Goal: Find contact information: Find contact information

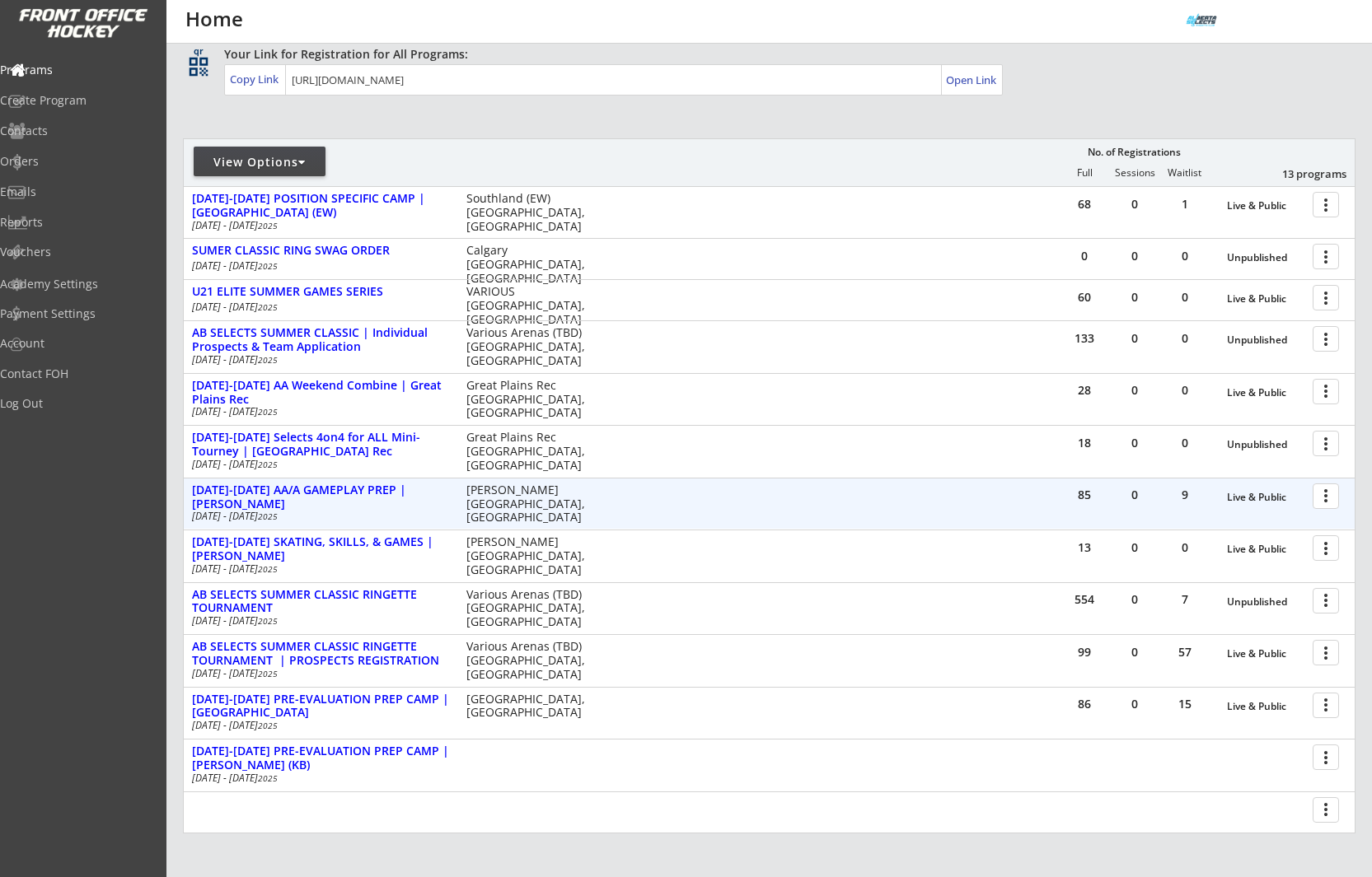
scroll to position [266, 0]
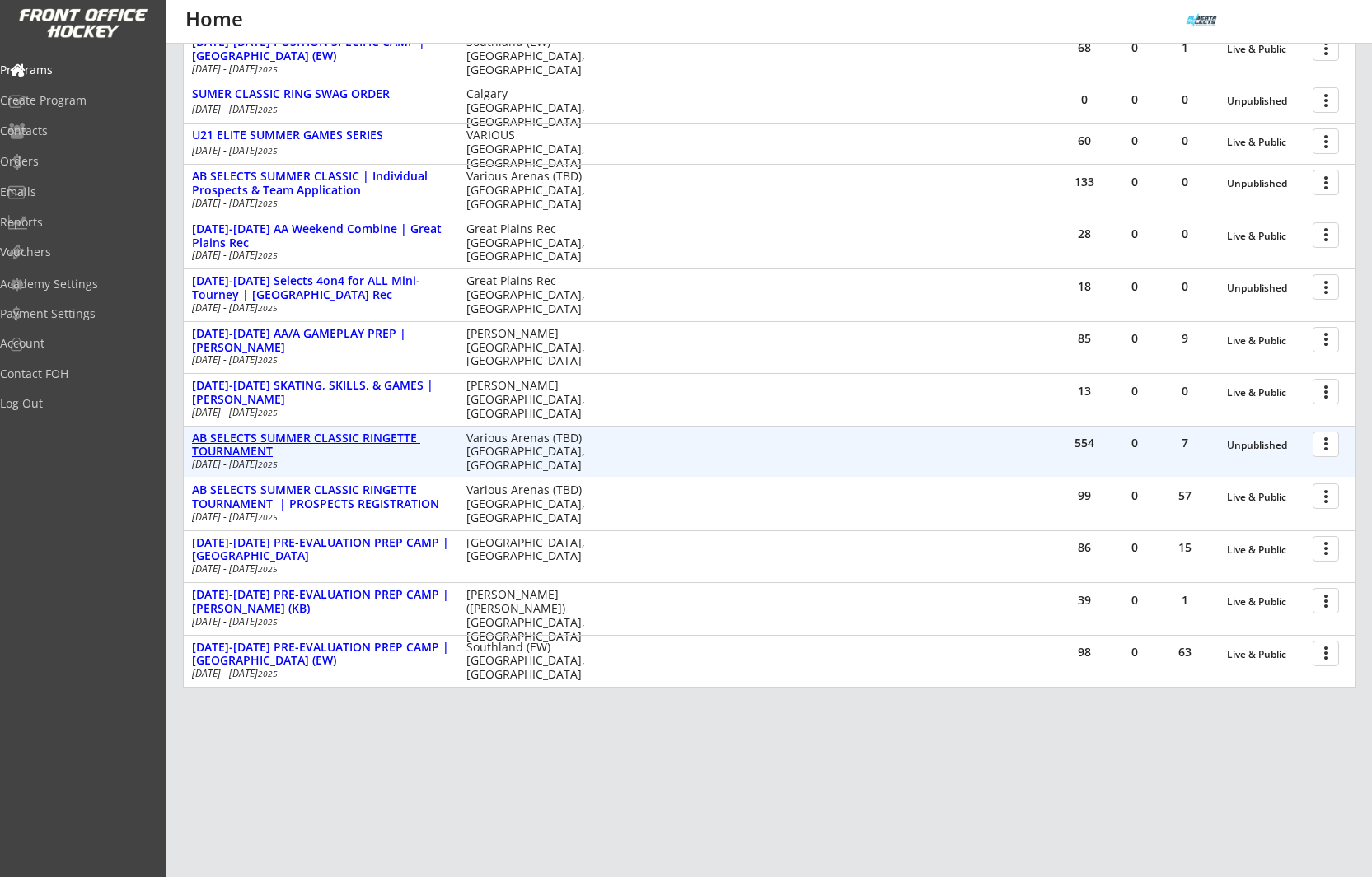
drag, startPoint x: 383, startPoint y: 440, endPoint x: 755, endPoint y: 435, distance: 372.0
click at [386, 439] on div "AB SELECTS SUMMER CLASSIC RINGETTE TOURNAMENT" at bounding box center [320, 445] width 257 height 28
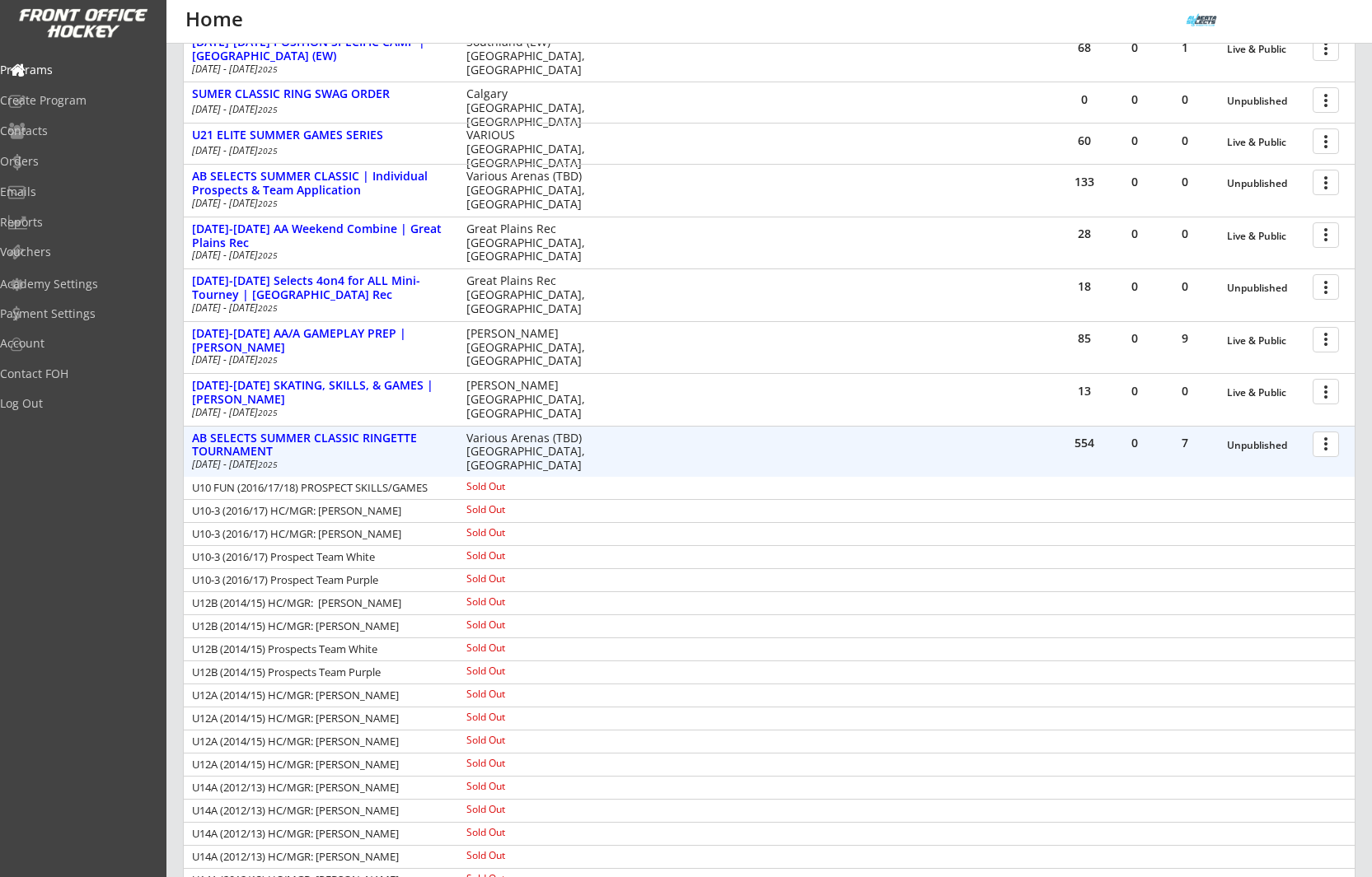
click at [1322, 453] on div at bounding box center [1329, 443] width 29 height 29
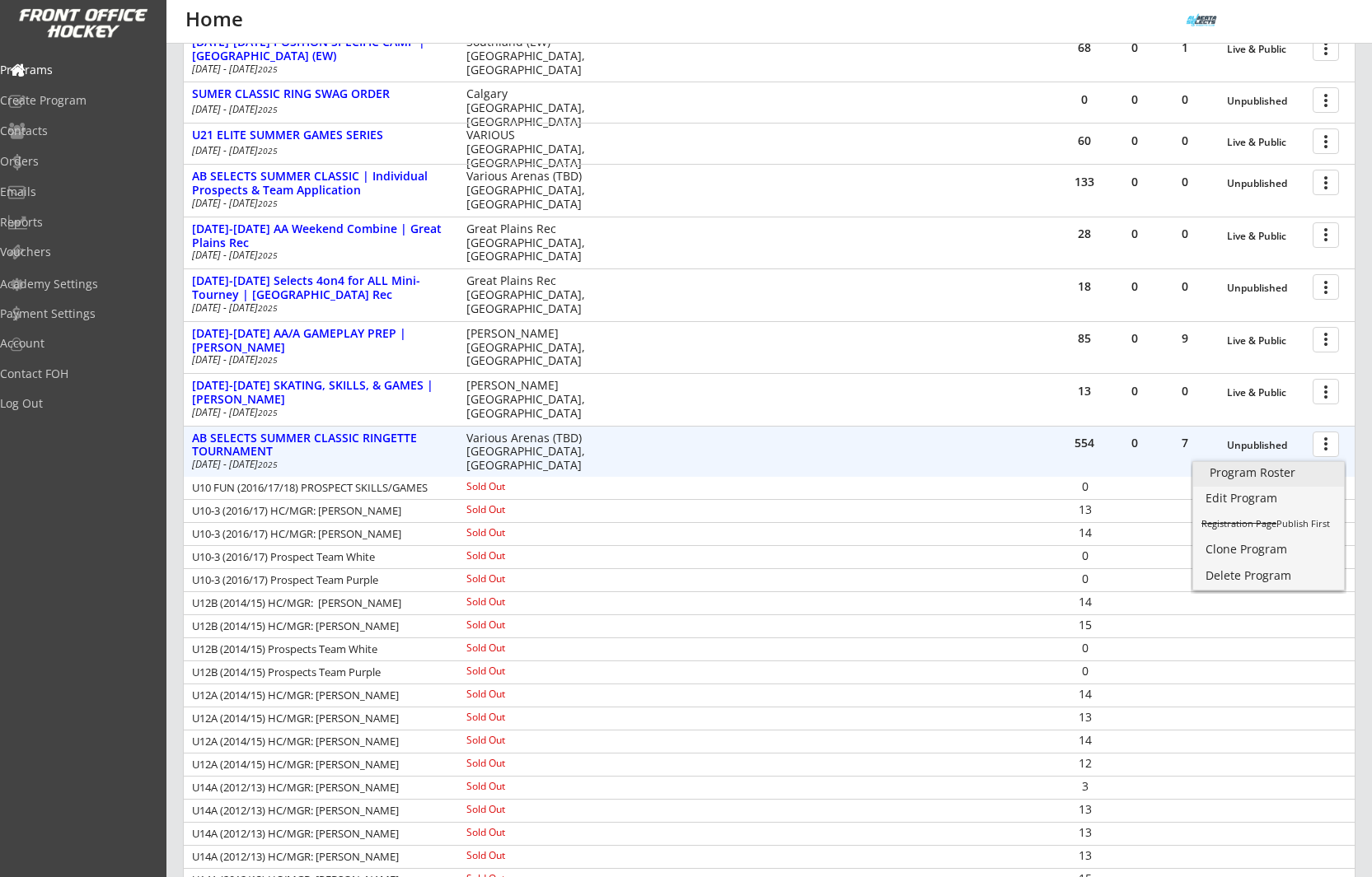
click at [1317, 471] on div "Program Roster" at bounding box center [1268, 473] width 117 height 12
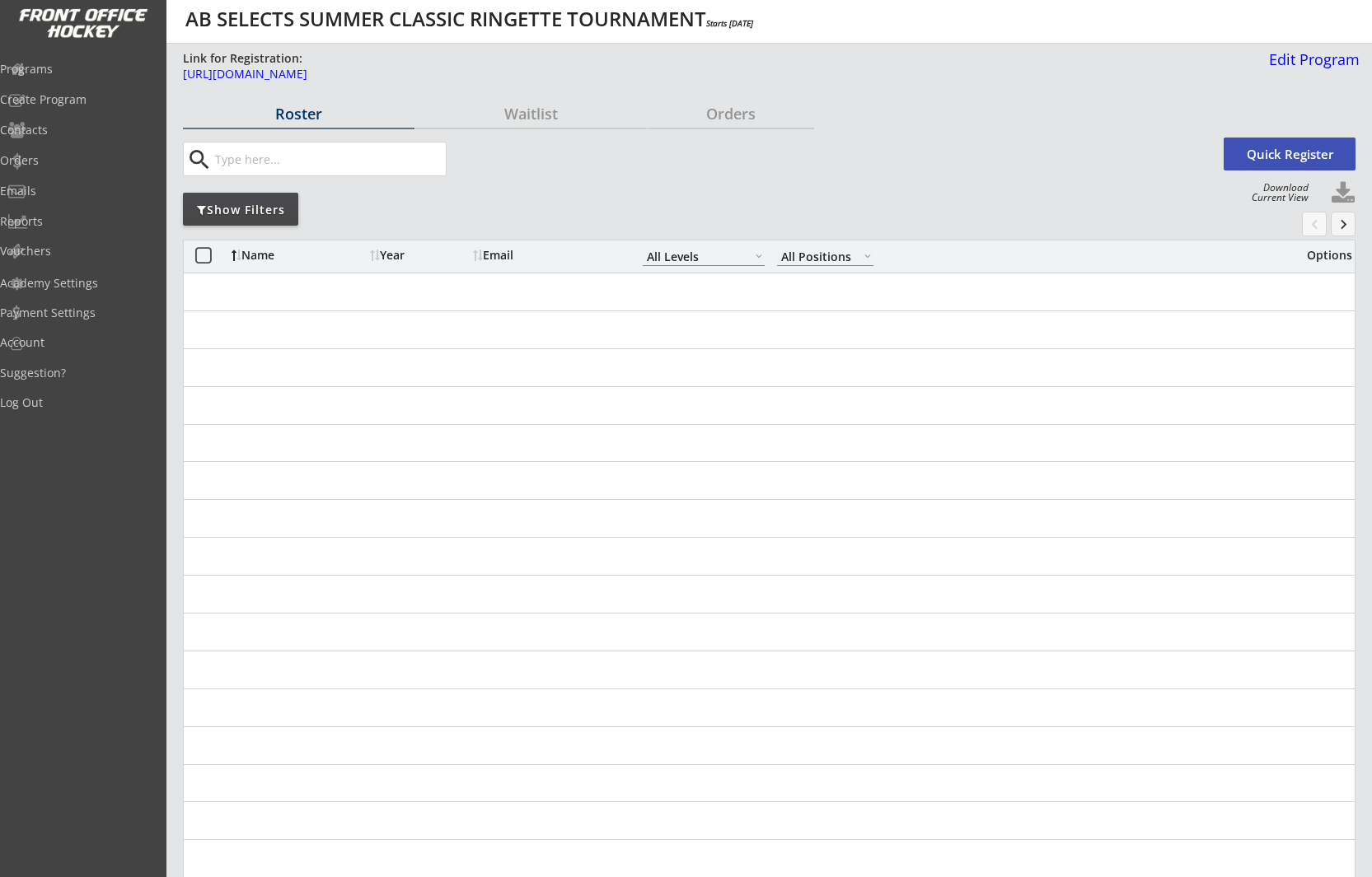
select select ""All Levels""
select select ""All Positions""
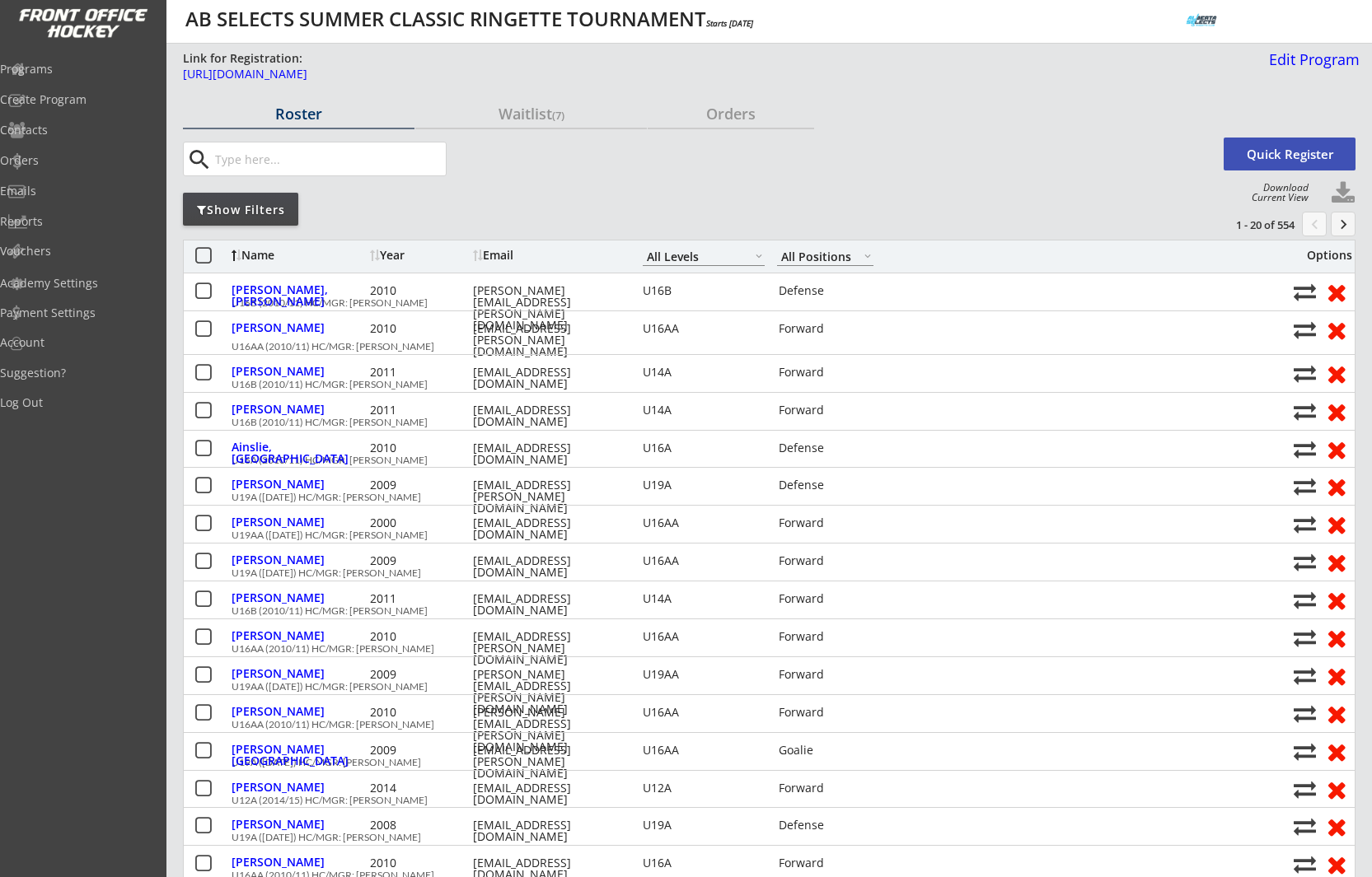
click at [293, 213] on div "Show Filters" at bounding box center [241, 210] width 115 height 16
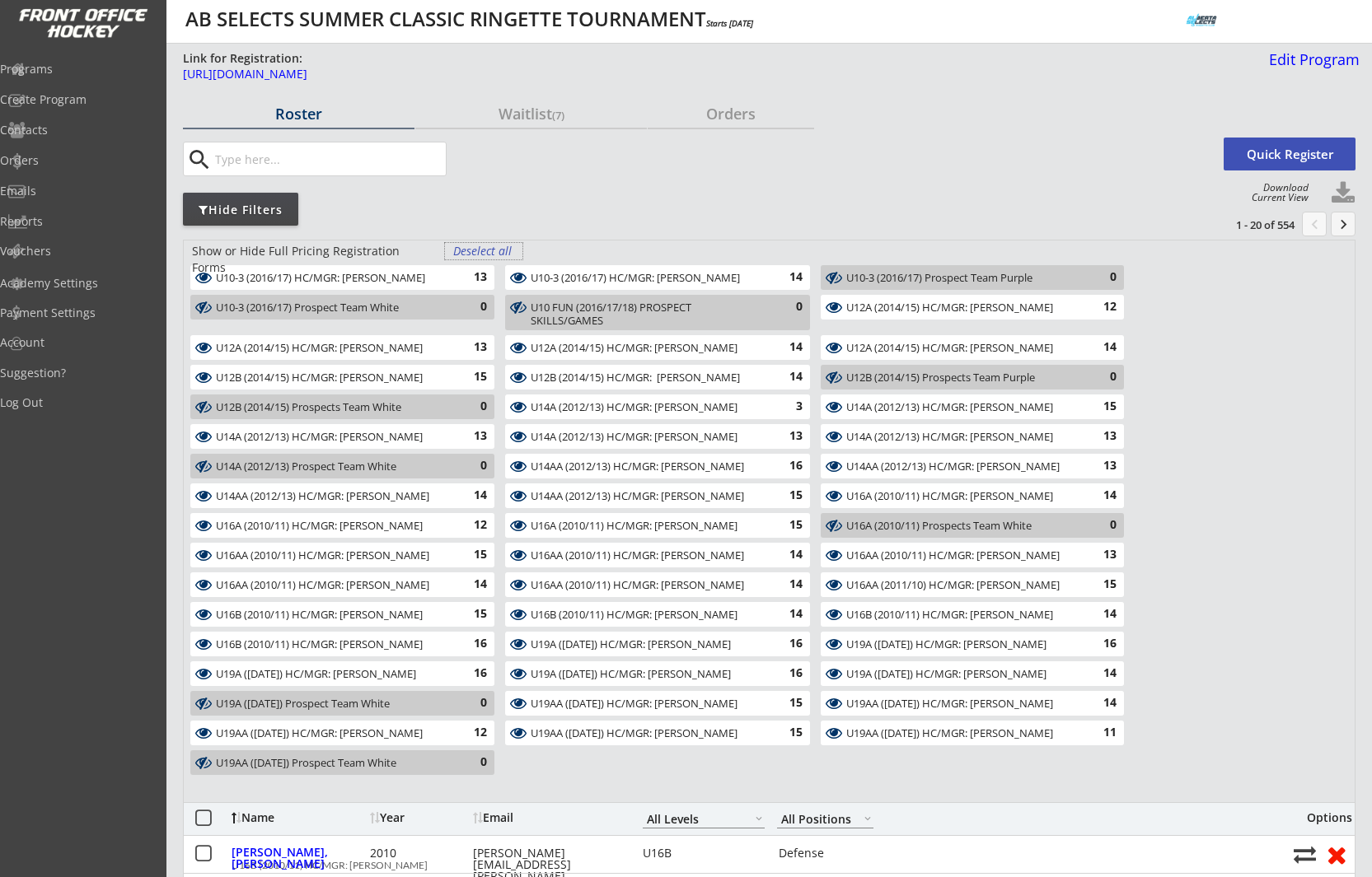
drag, startPoint x: 480, startPoint y: 244, endPoint x: 477, endPoint y: 256, distance: 12.4
click at [480, 244] on div "Deselect all" at bounding box center [483, 251] width 61 height 16
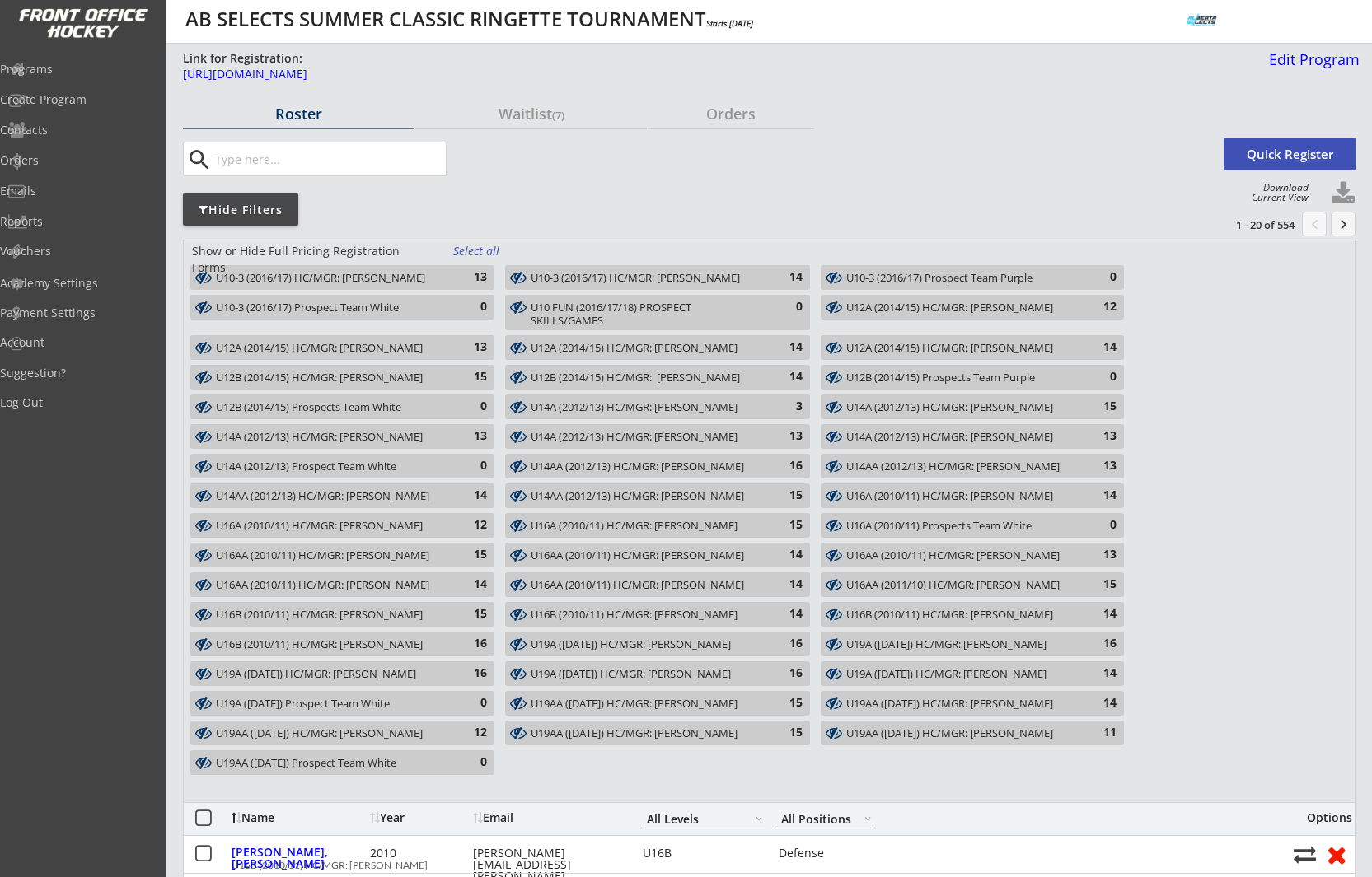
click at [737, 703] on div "U19AA (2007/08/09) HC/MGR: Alex Miller" at bounding box center [648, 704] width 234 height 13
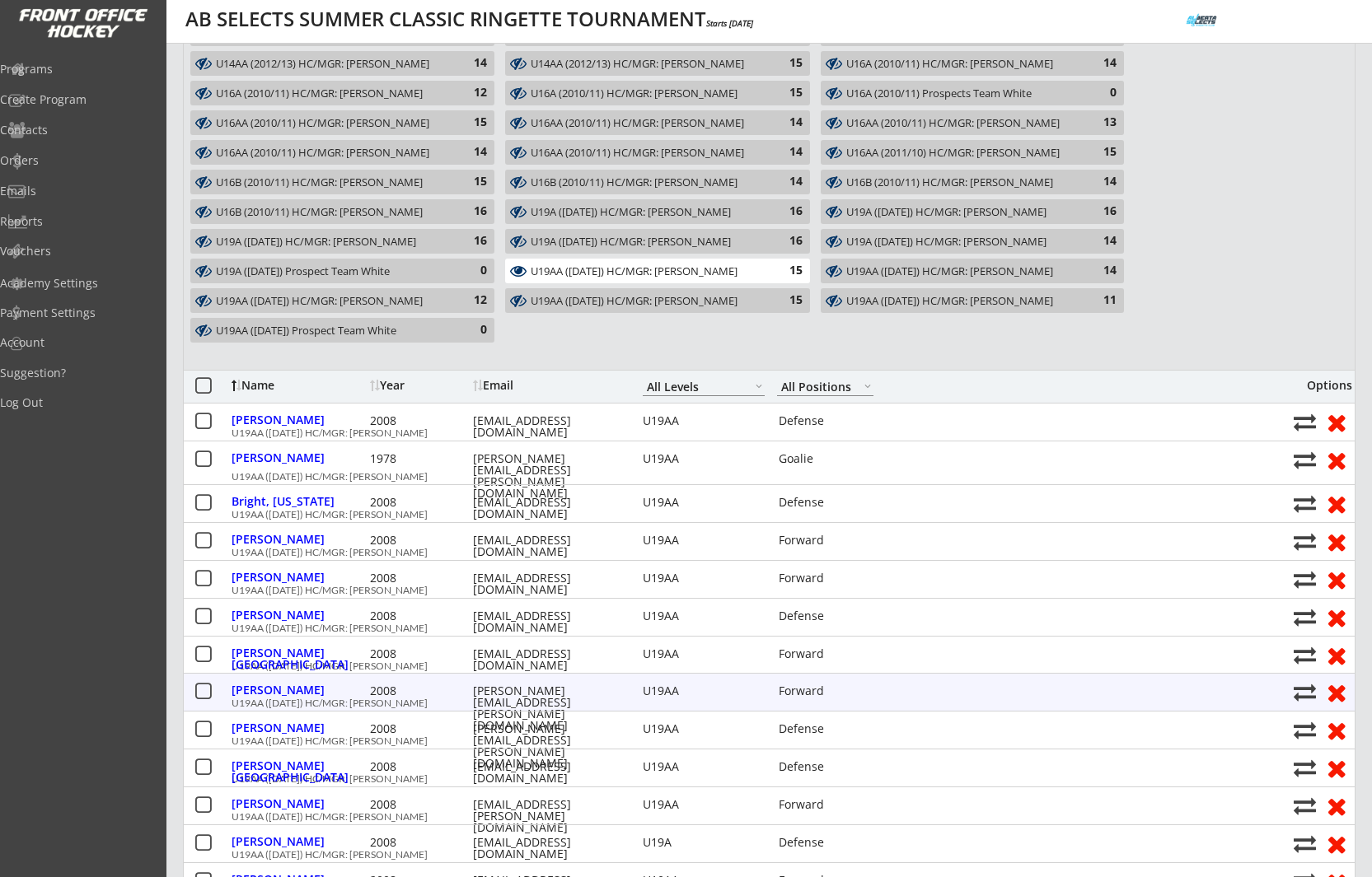
scroll to position [434, 0]
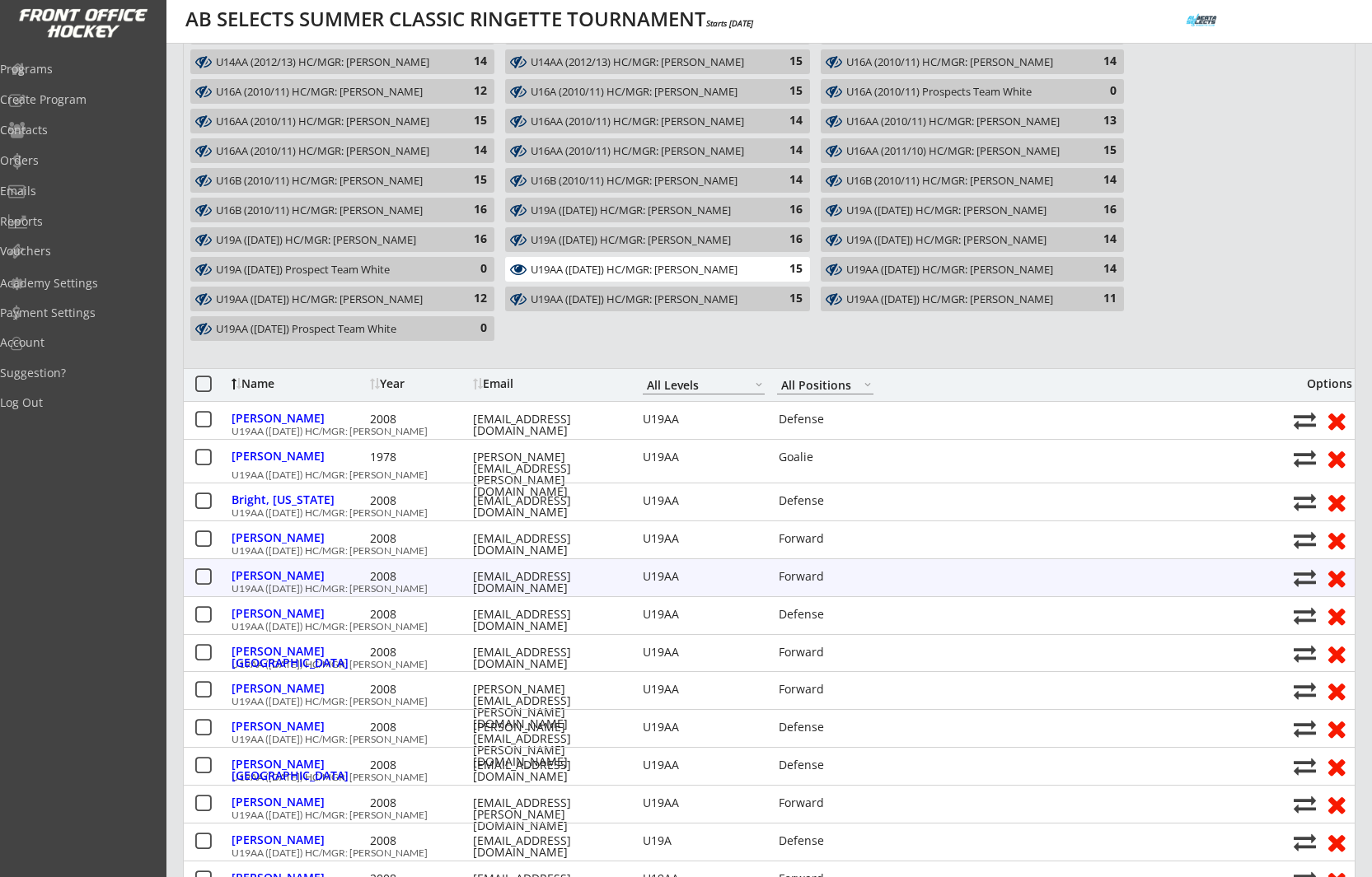
click at [513, 576] on div "dkduhaime@gmail.com" at bounding box center [547, 583] width 148 height 23
copy div "dkduhaime@gmail.com"
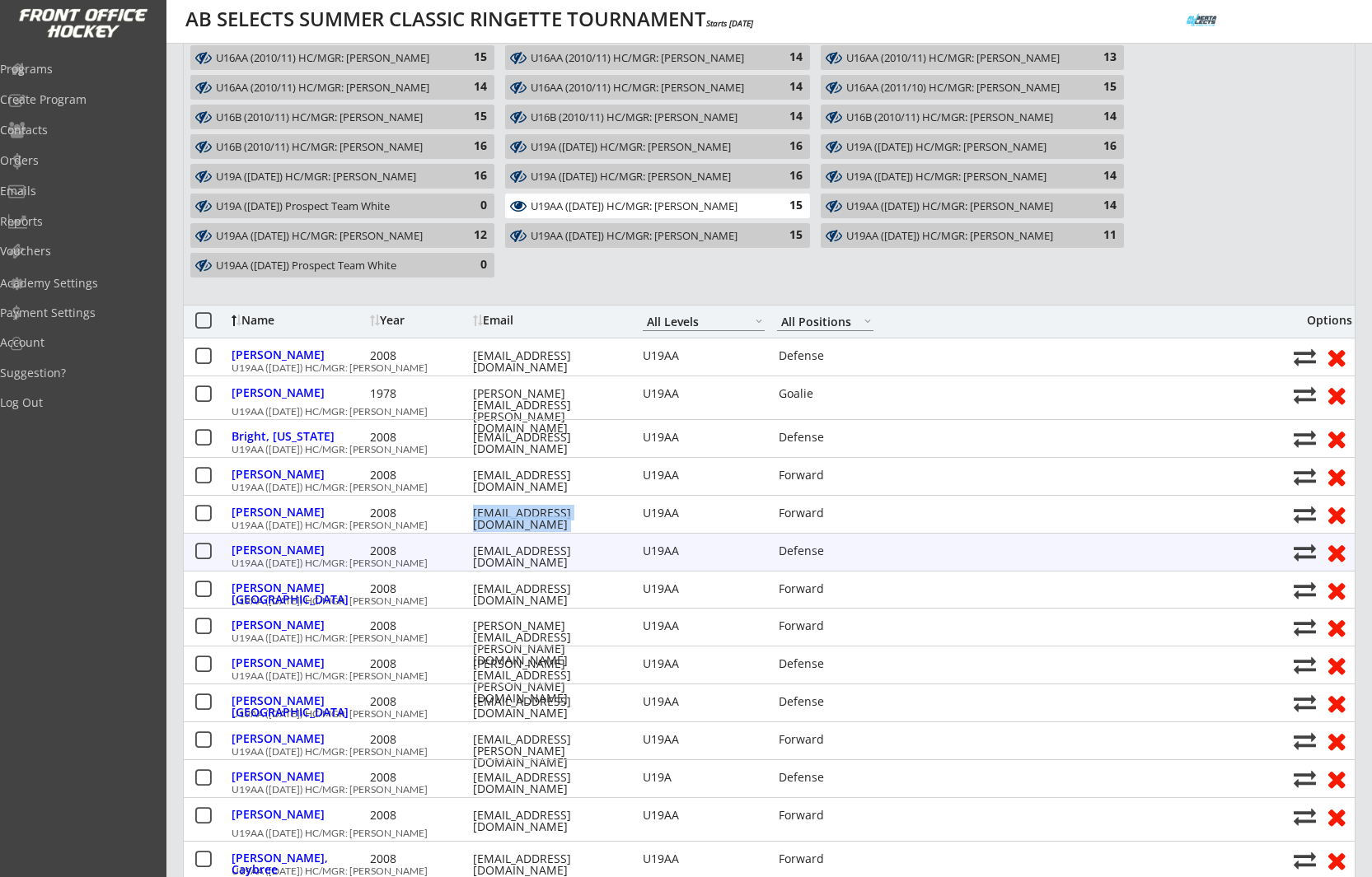
scroll to position [507, 0]
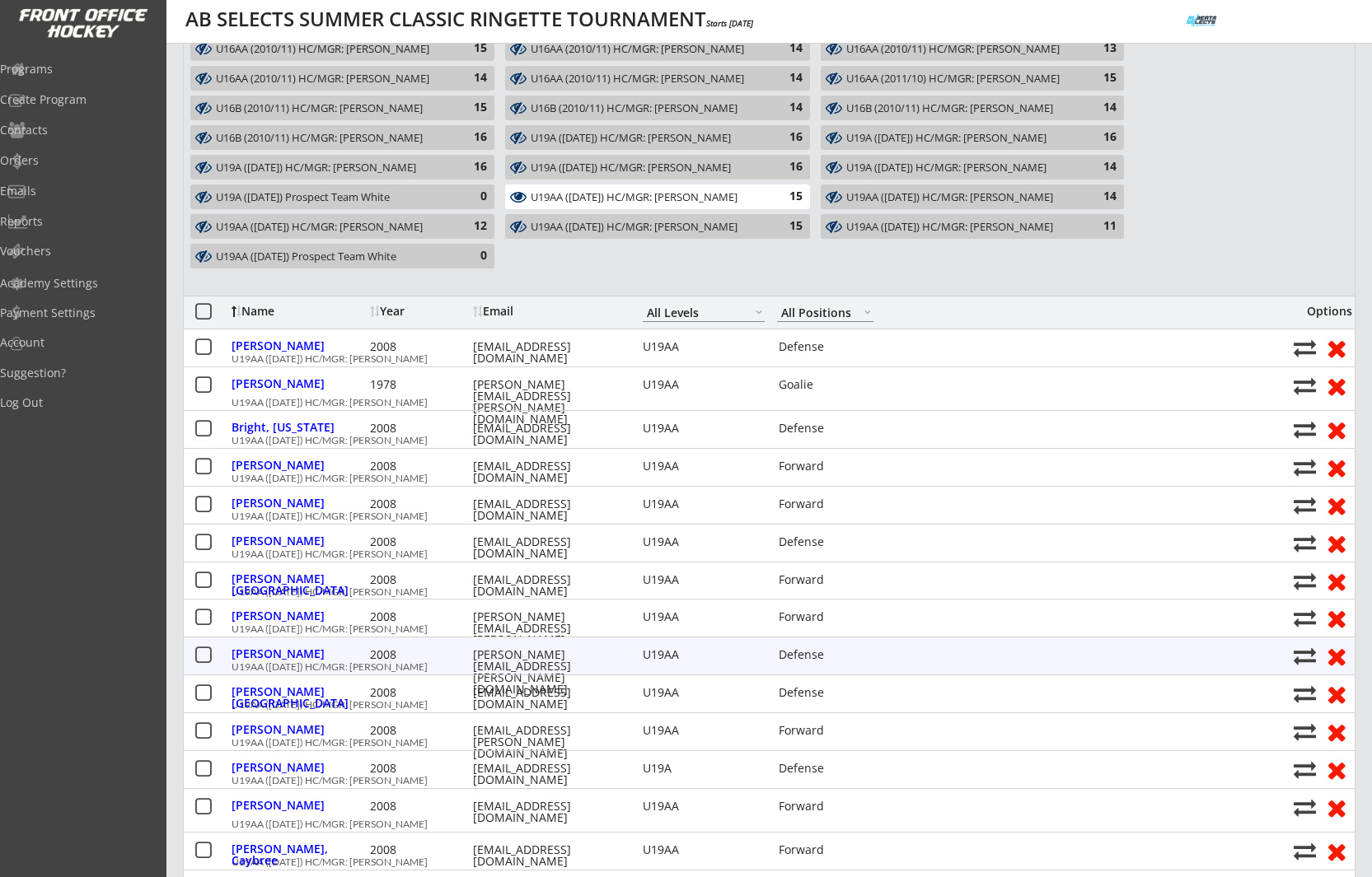
click at [565, 657] on div "angela.kotyk@telus.com" at bounding box center [547, 672] width 148 height 46
copy div "angela.kotyk@telus.com"
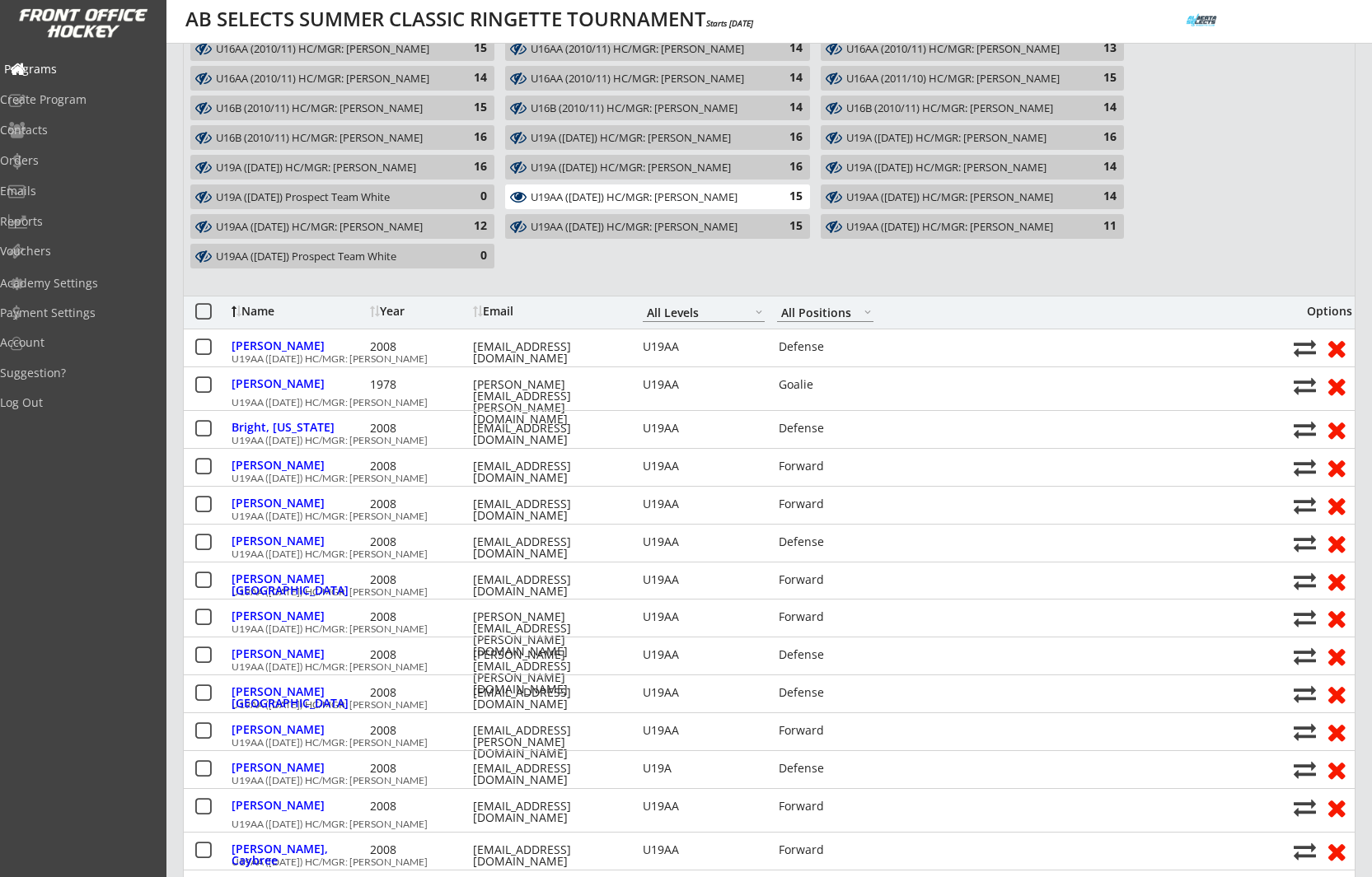
click at [68, 56] on div "Programs" at bounding box center [78, 70] width 157 height 29
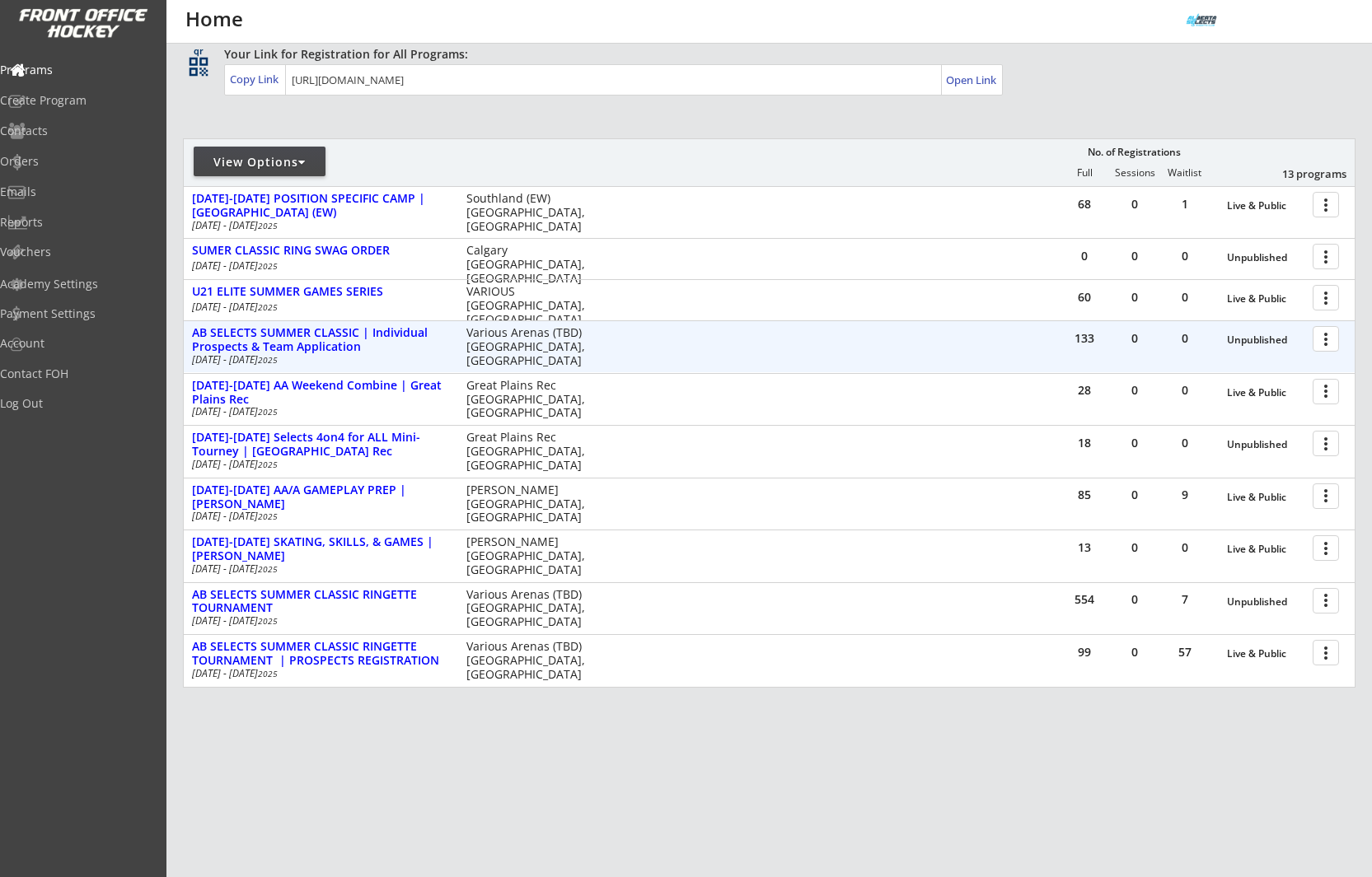
scroll to position [117, 0]
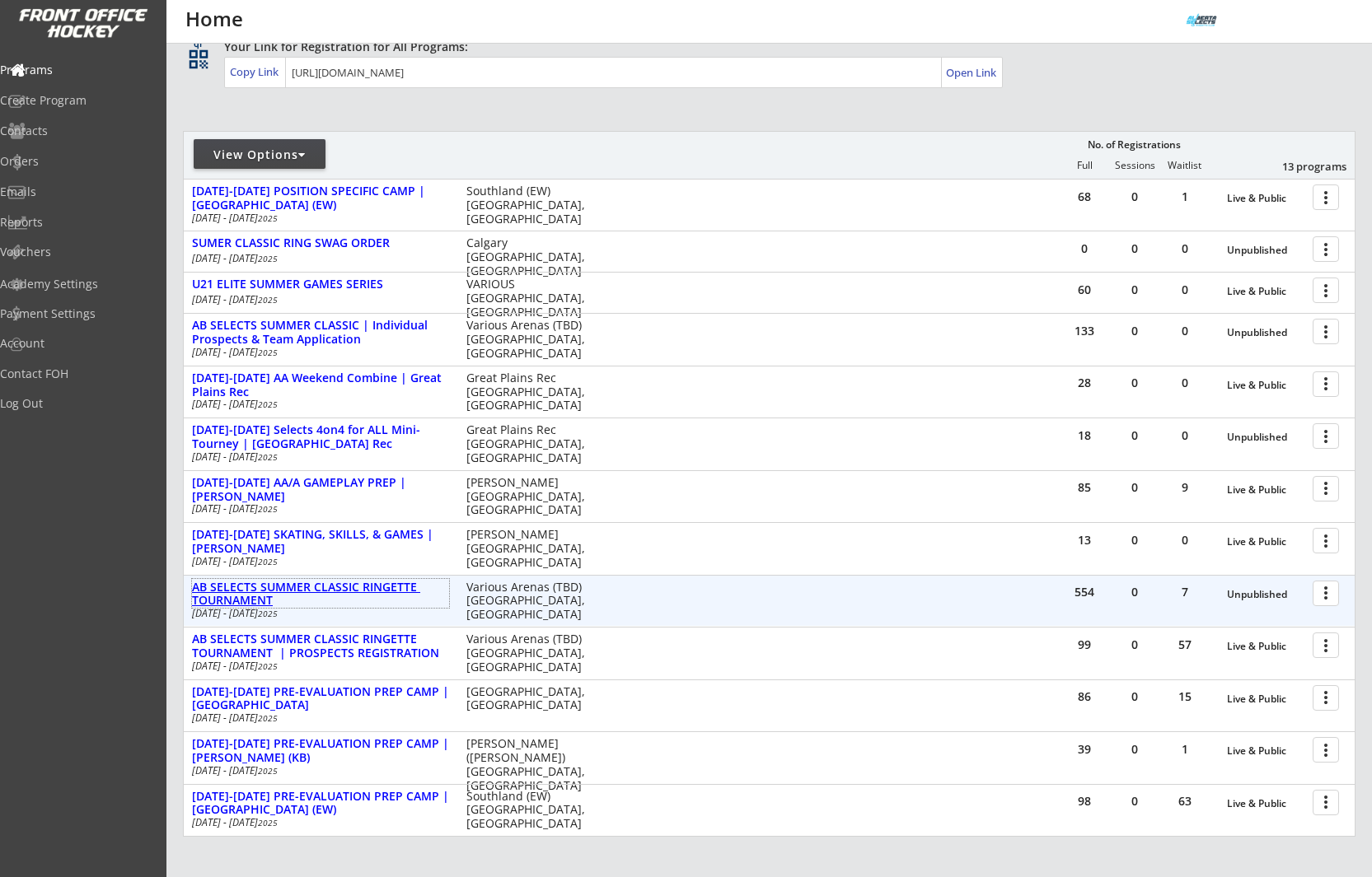
click at [356, 588] on div "AB SELECTS SUMMER CLASSIC RINGETTE TOURNAMENT" at bounding box center [320, 594] width 257 height 28
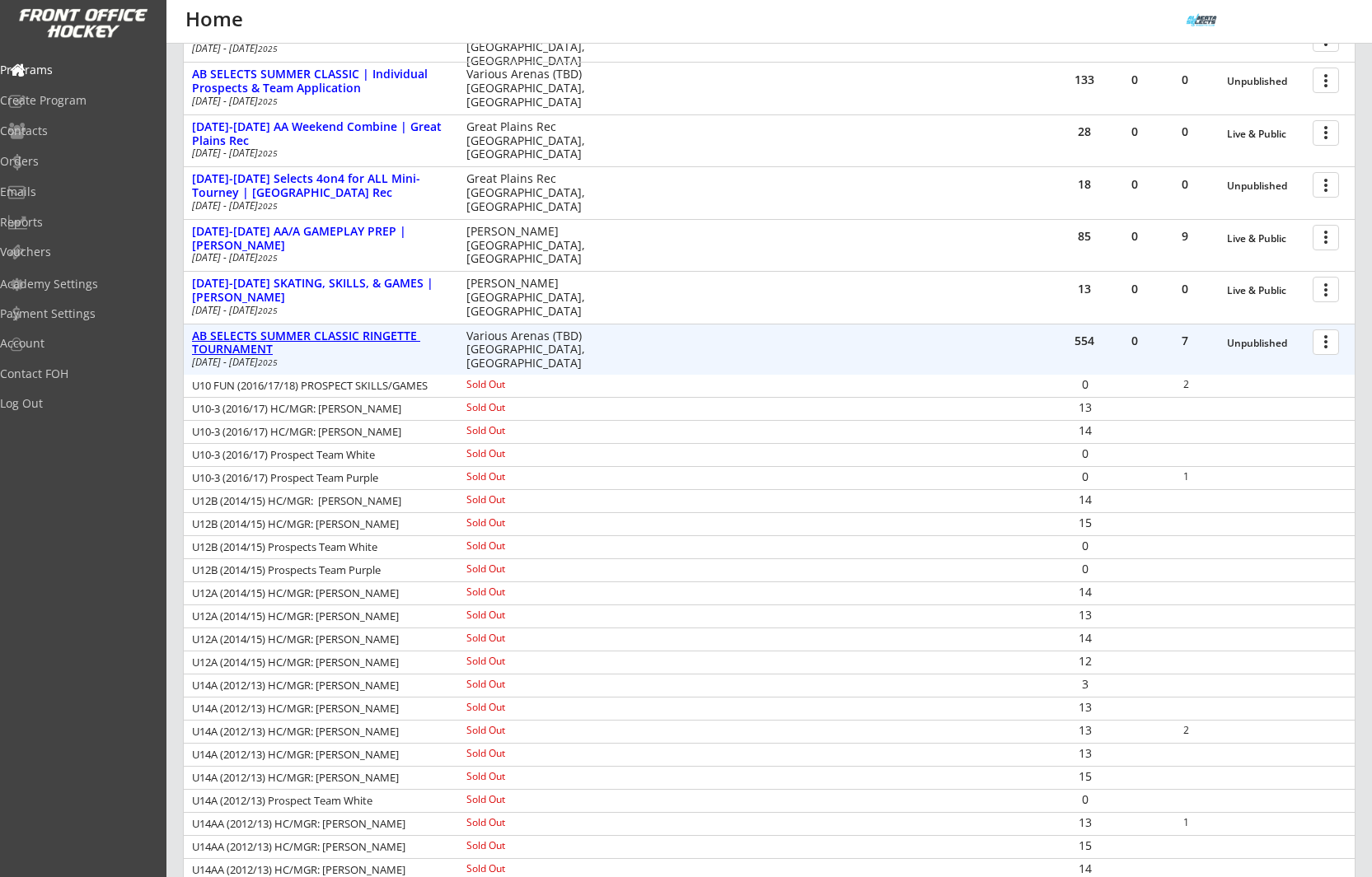
click at [388, 347] on div "AB SELECTS SUMMER CLASSIC RINGETTE TOURNAMENT" at bounding box center [320, 343] width 257 height 28
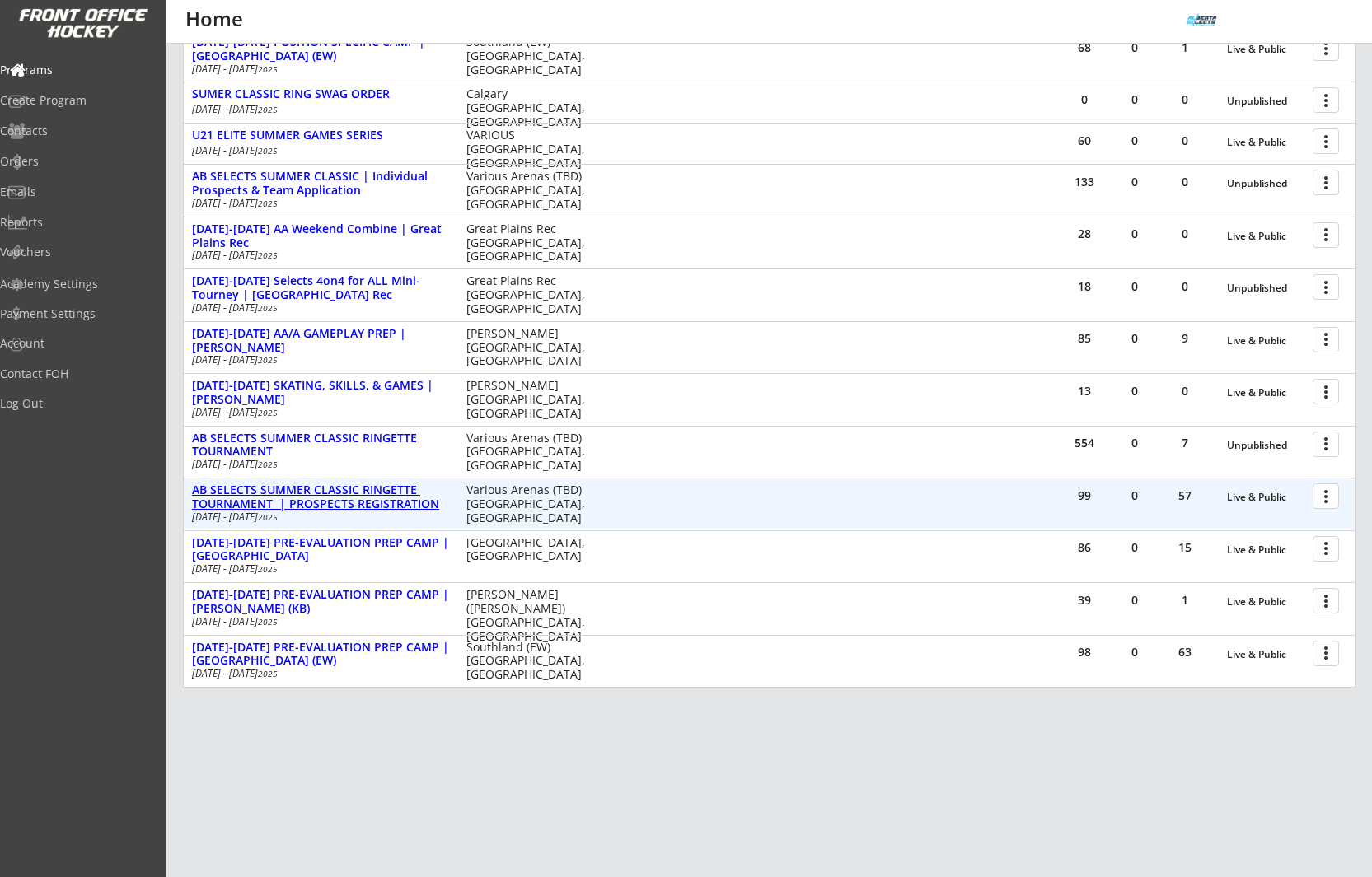
click at [404, 495] on div "AB SELECTS SUMMER CLASSIC RINGETTE TOURNAMENT | PROSPECTS REGISTRATION" at bounding box center [320, 497] width 257 height 28
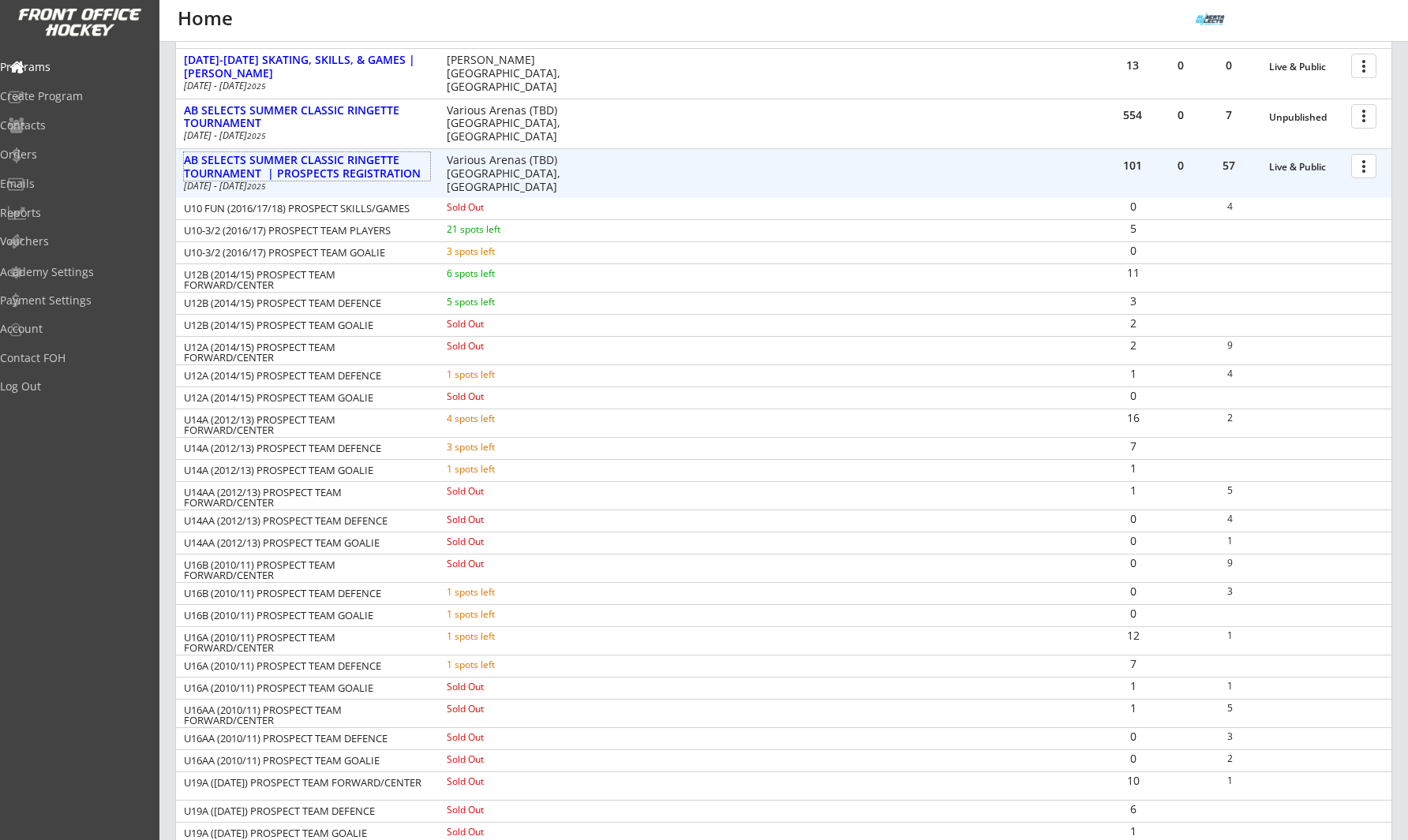
scroll to position [519, 0]
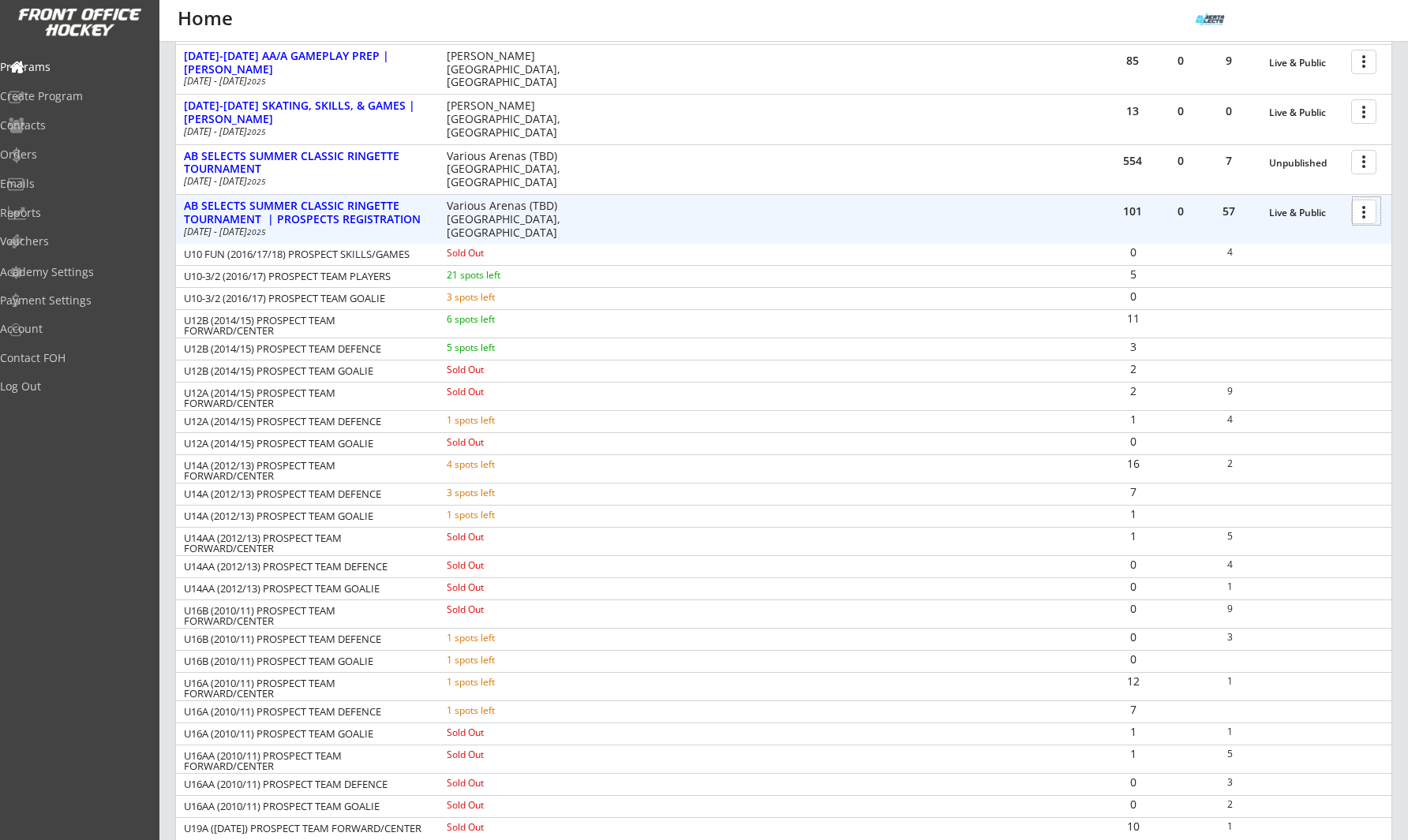
click at [1313, 210] on div at bounding box center [1367, 211] width 28 height 28
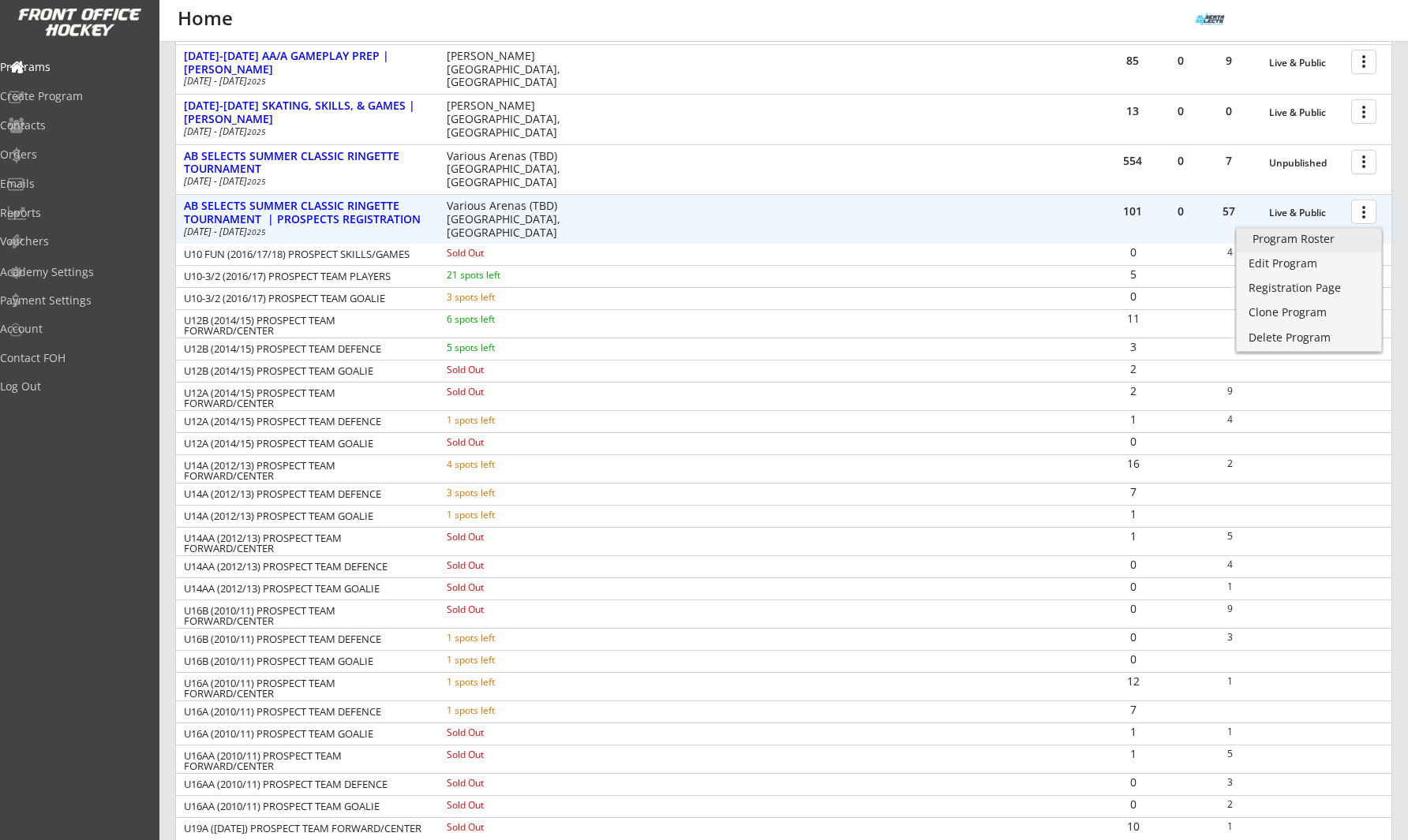
click at [1313, 241] on div "Program Roster" at bounding box center [1308, 239] width 112 height 11
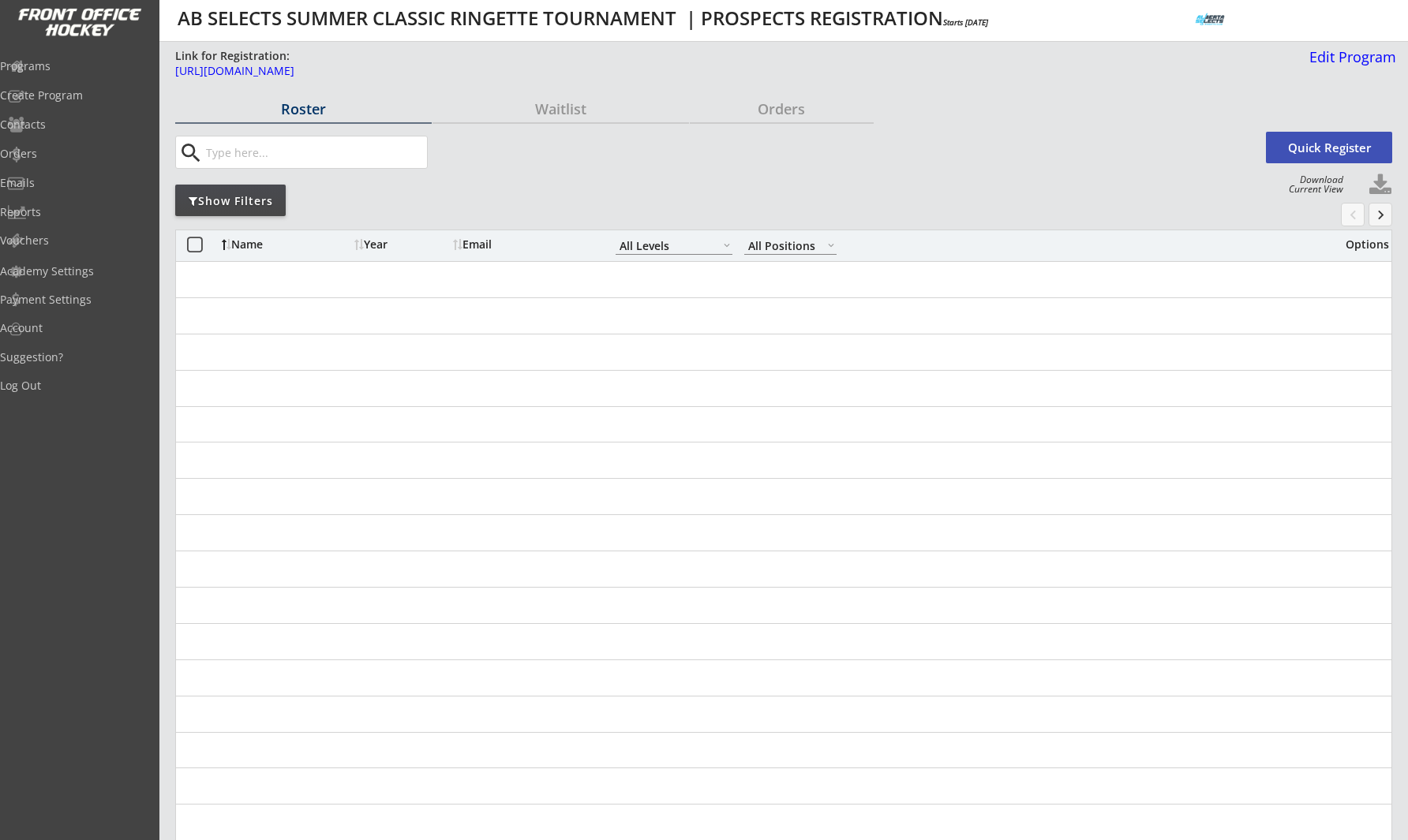
select select ""All Levels""
select select ""All Positions""
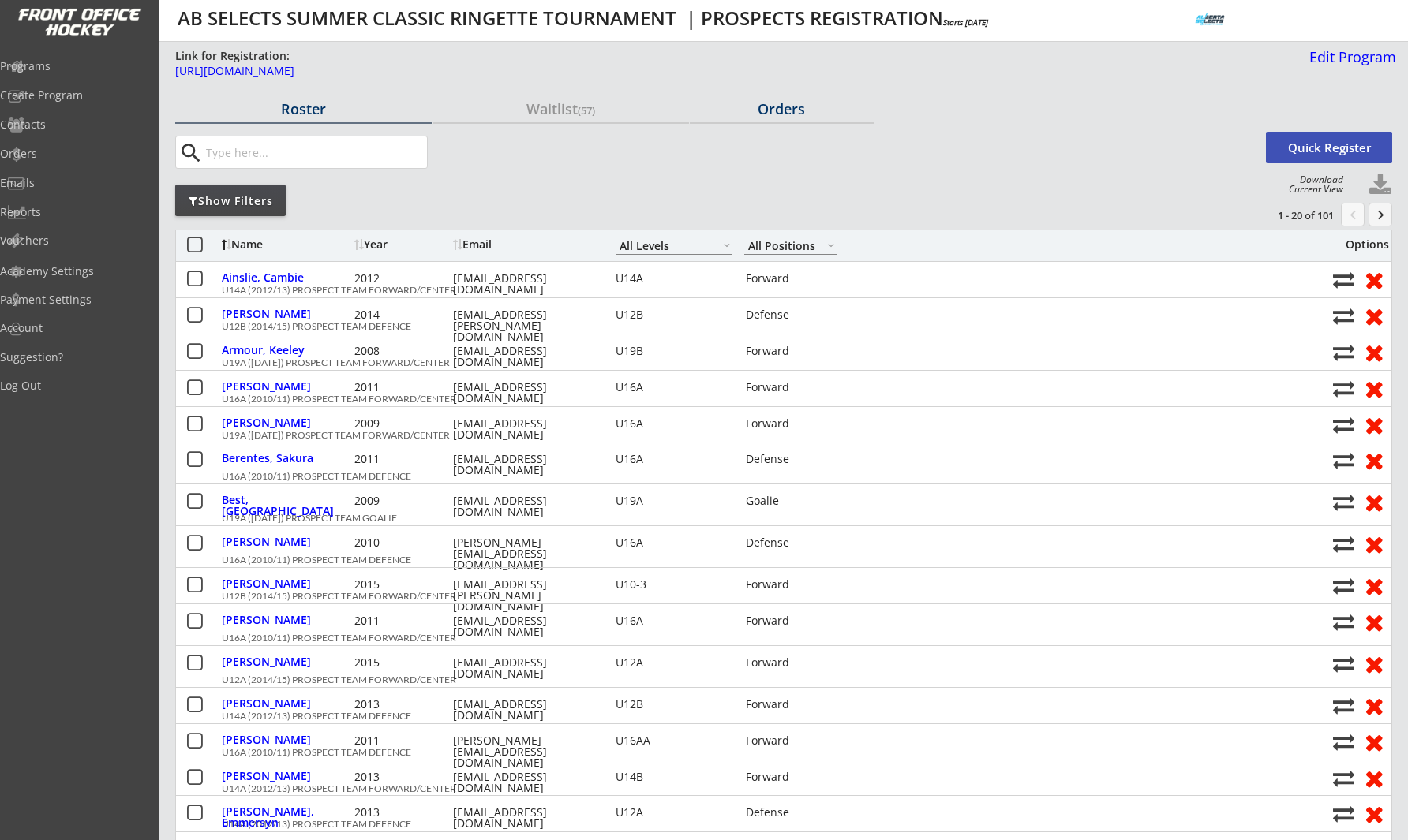
click at [762, 111] on div "Orders" at bounding box center [782, 108] width 184 height 14
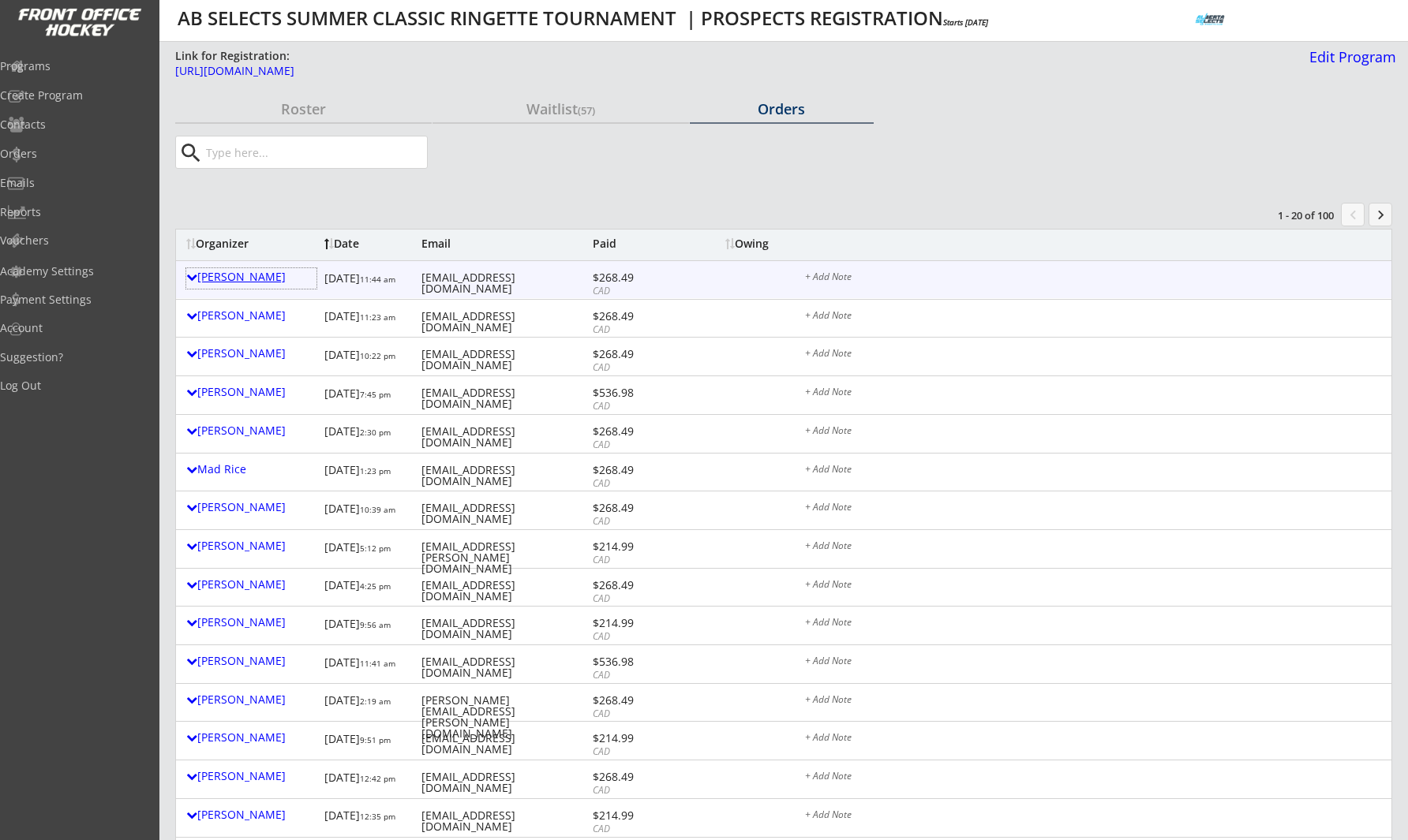
click at [248, 274] on div "Leila Elzein" at bounding box center [251, 277] width 130 height 11
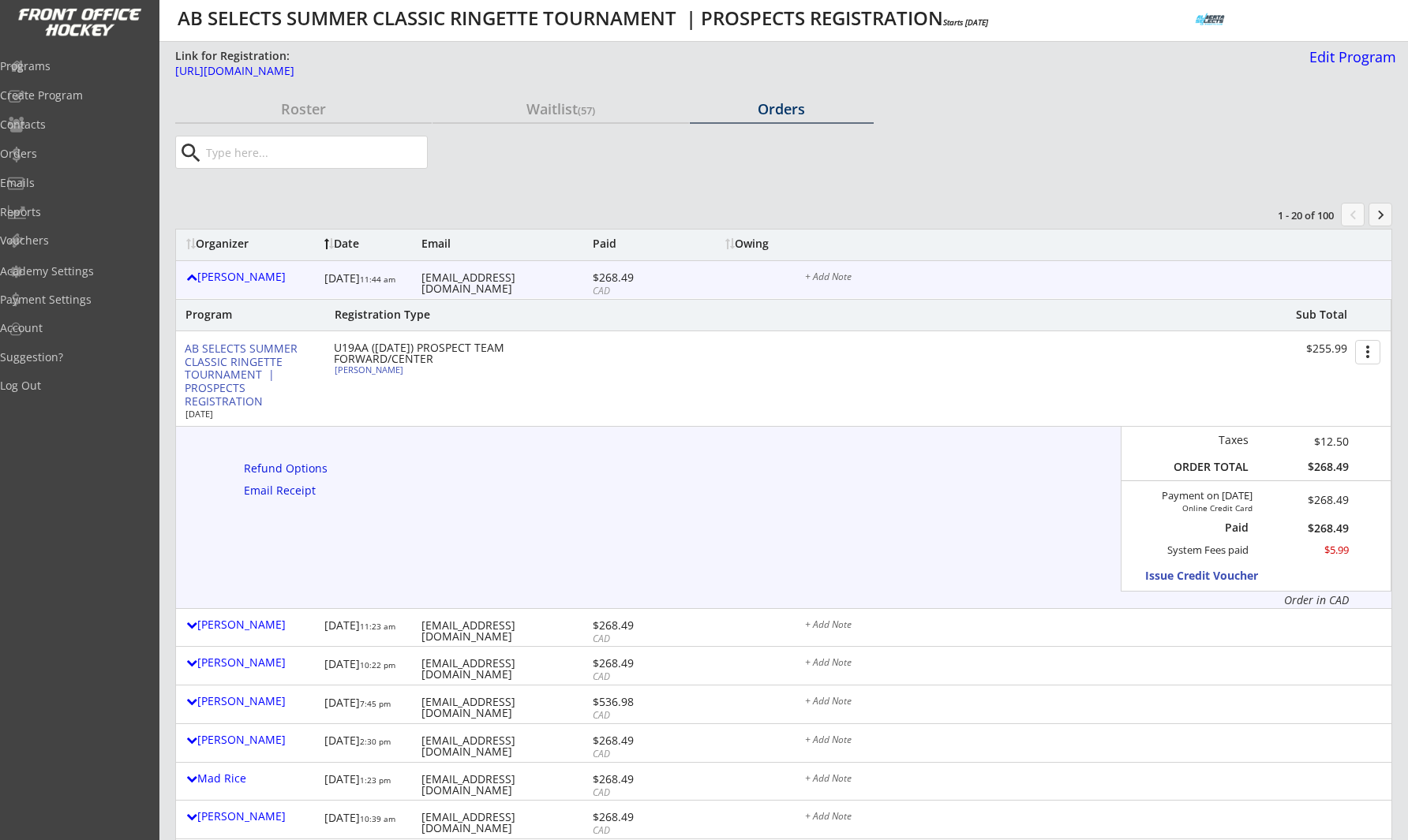
click at [377, 372] on div "Jasmine Swain" at bounding box center [422, 369] width 176 height 8
select select ""Forward""
select select ""U19AA""
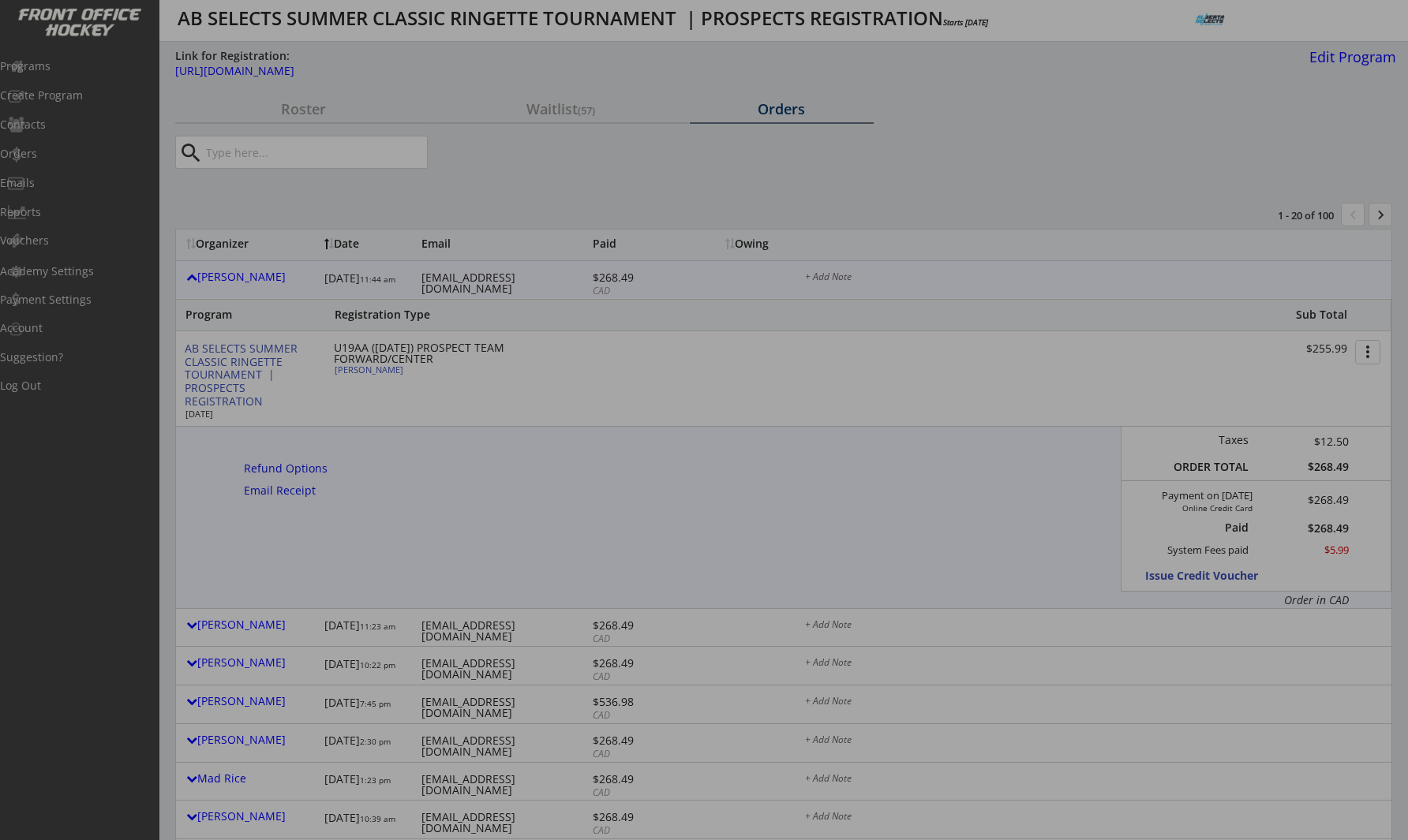
type input "FEMALE"
type input "Edmonton U19AA"
type input "No"
type input "Sophie Miller (team organized by Alex and Steve Miller)"
select select ""No""
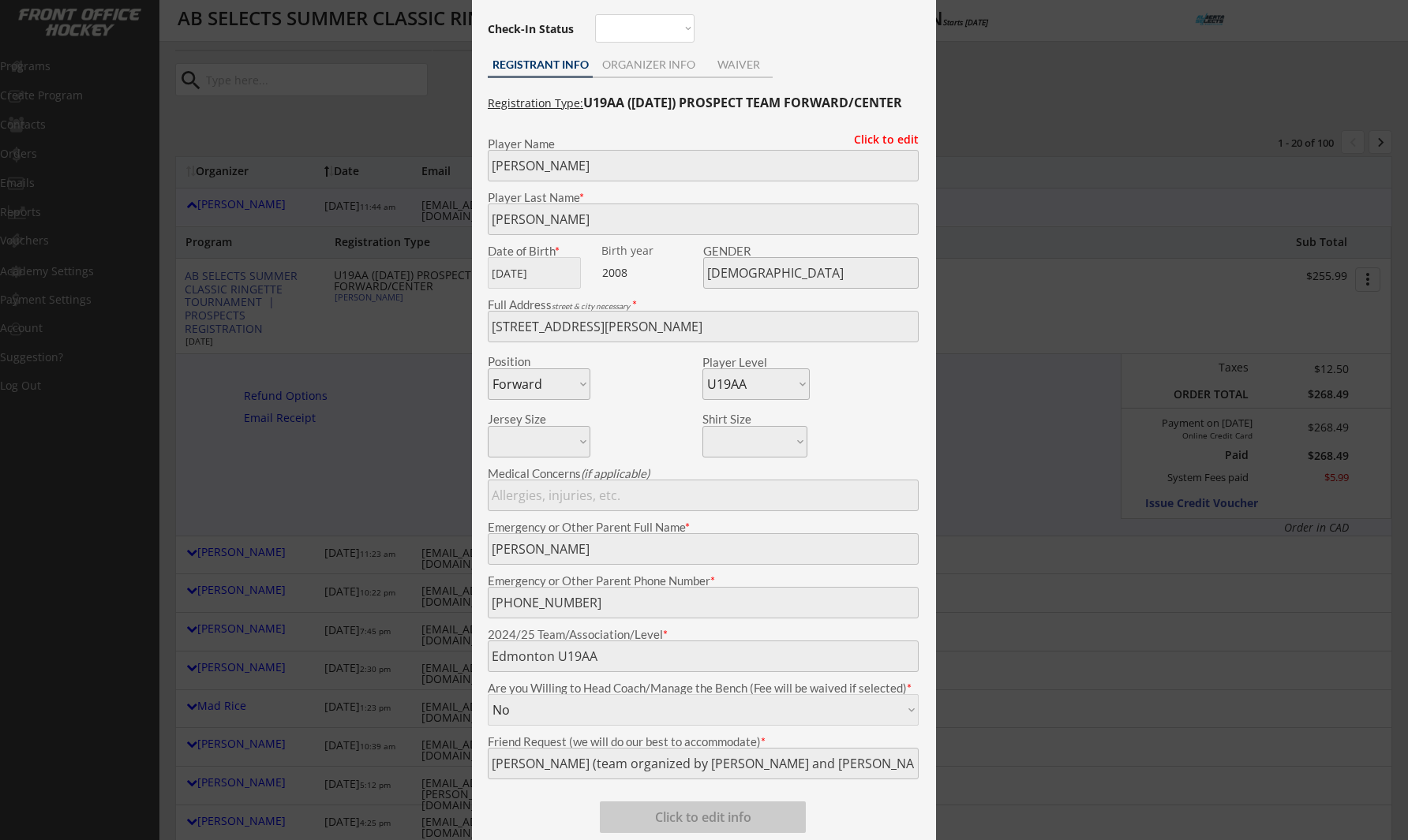
scroll to position [72, 0]
click at [421, 245] on div at bounding box center [704, 420] width 1408 height 840
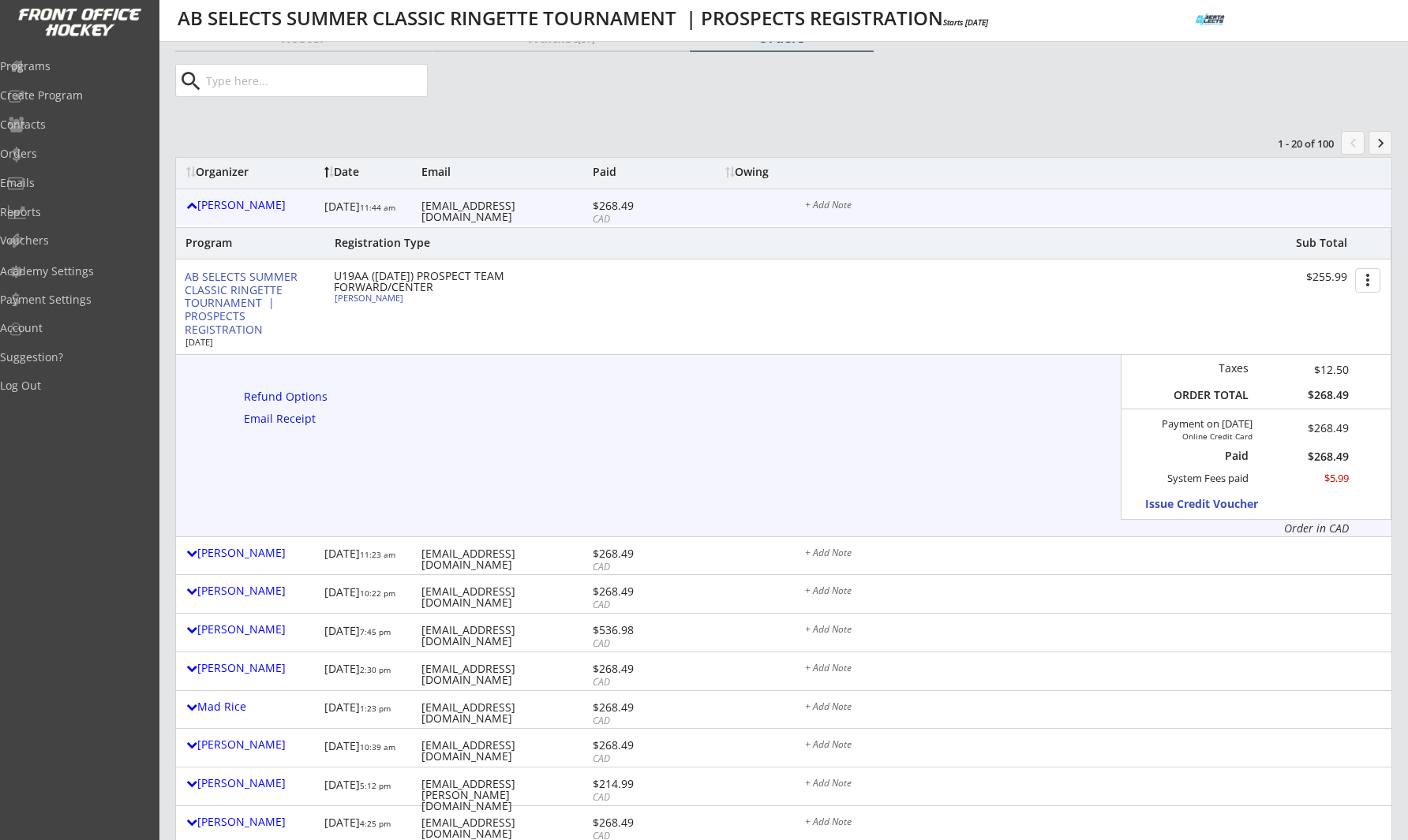
click at [450, 205] on div "leilaelzein@hotmail.com" at bounding box center [505, 212] width 168 height 22
copy div "leilaelzein@hotmail.com"
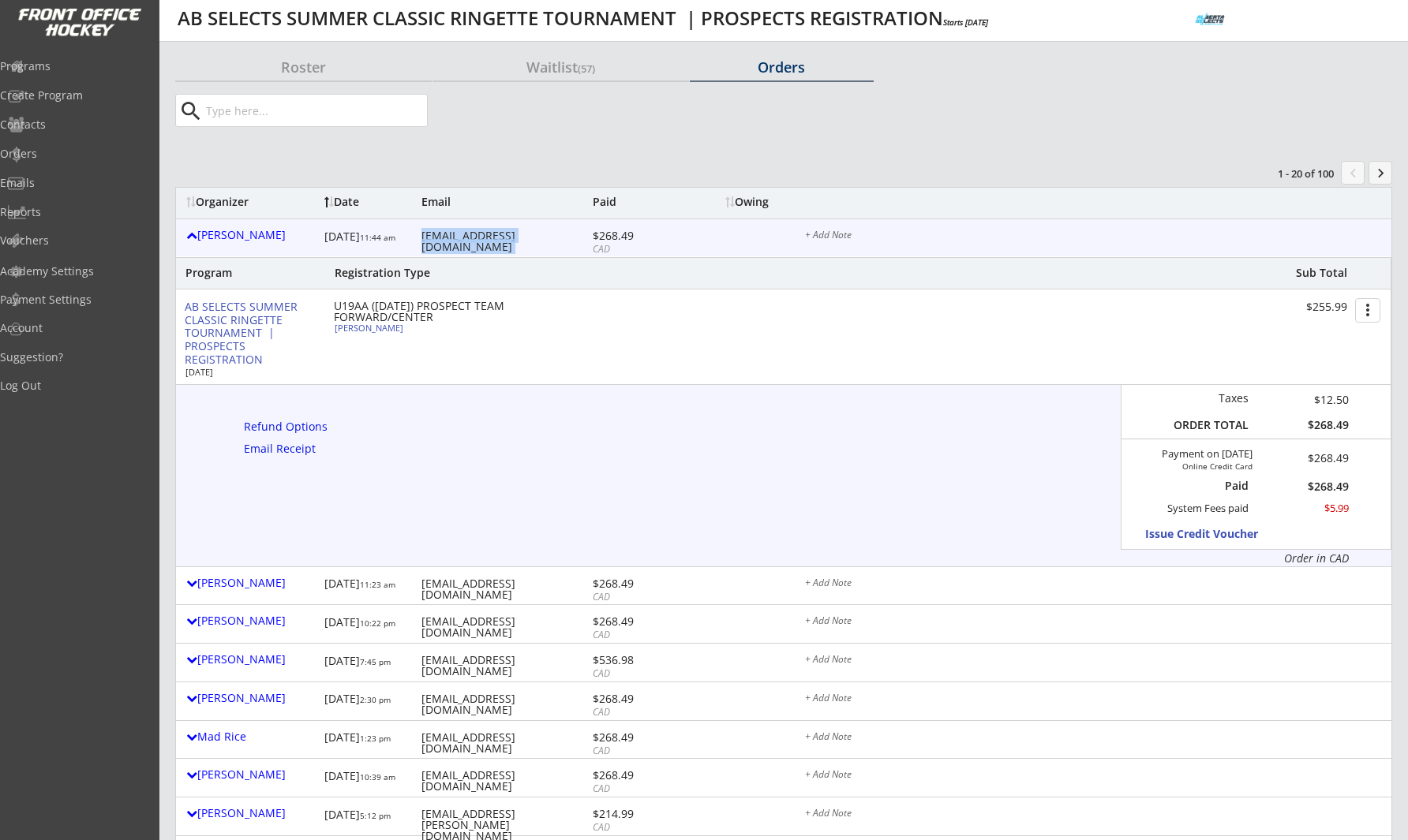
scroll to position [19, 0]
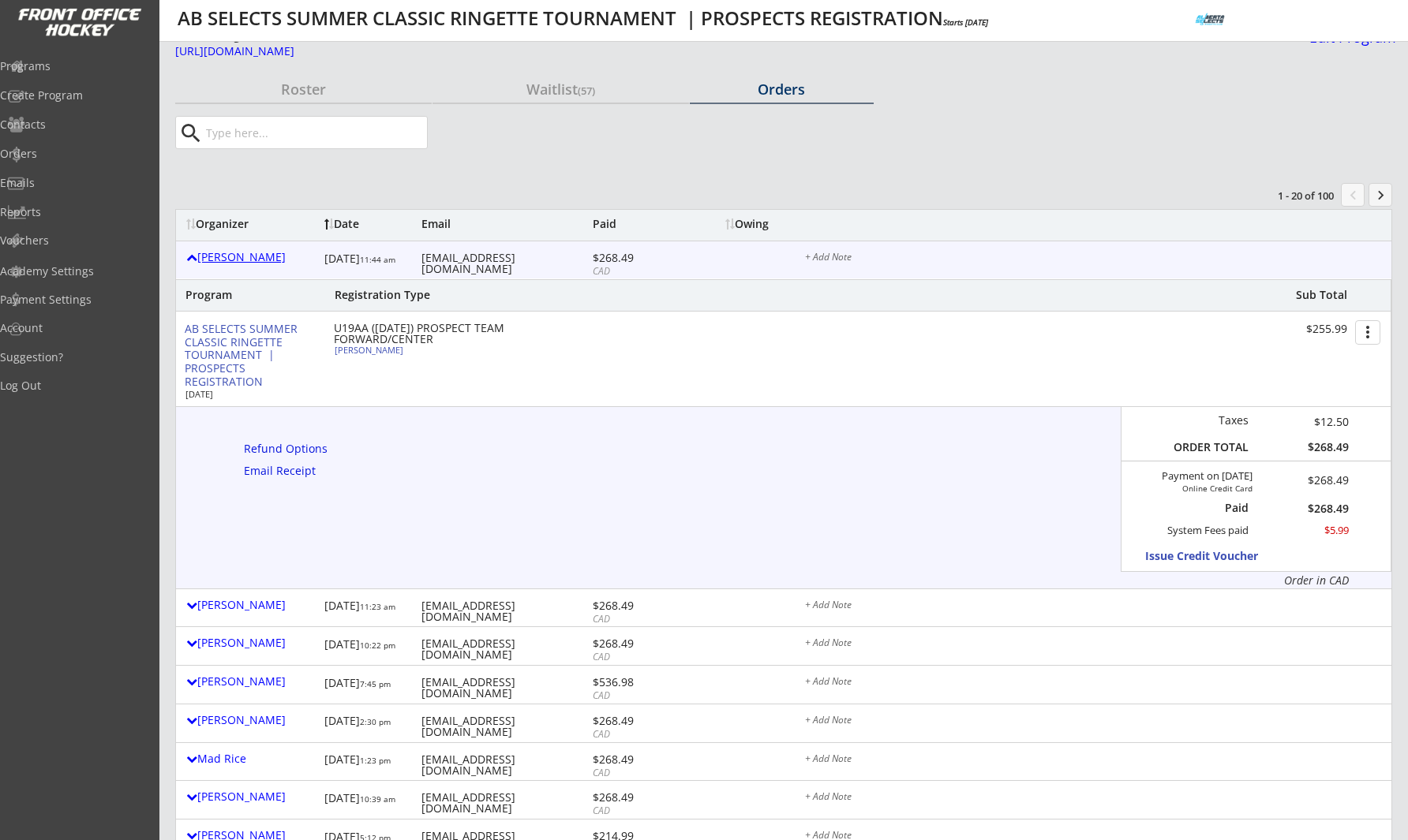
click at [243, 257] on div "[PERSON_NAME]" at bounding box center [251, 257] width 130 height 11
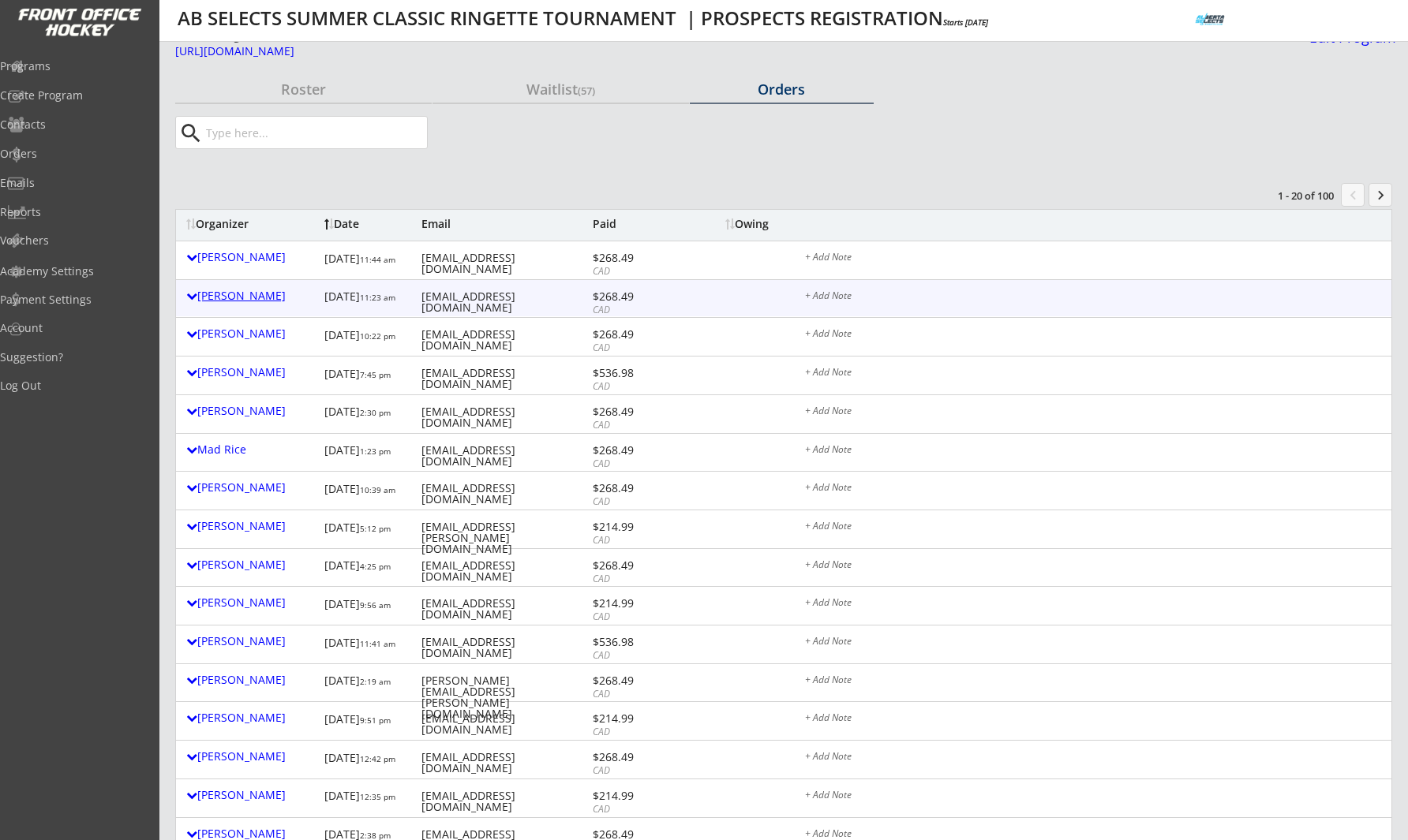
click at [243, 291] on div "[PERSON_NAME]" at bounding box center [251, 296] width 130 height 11
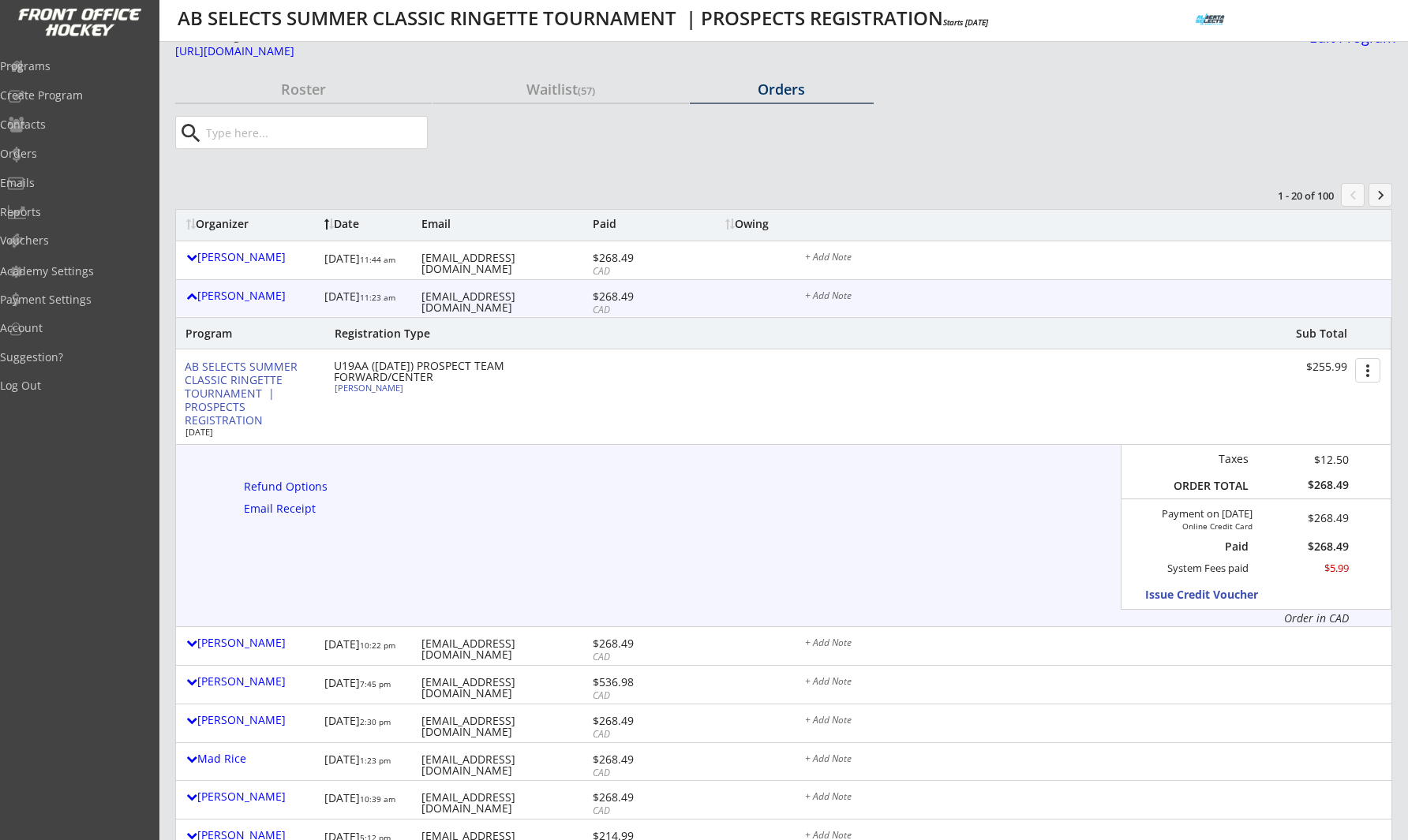
click at [362, 390] on div "Bryce Mullen" at bounding box center [422, 387] width 176 height 8
select select ""Forward""
select select ""U19AA""
select select ""No""
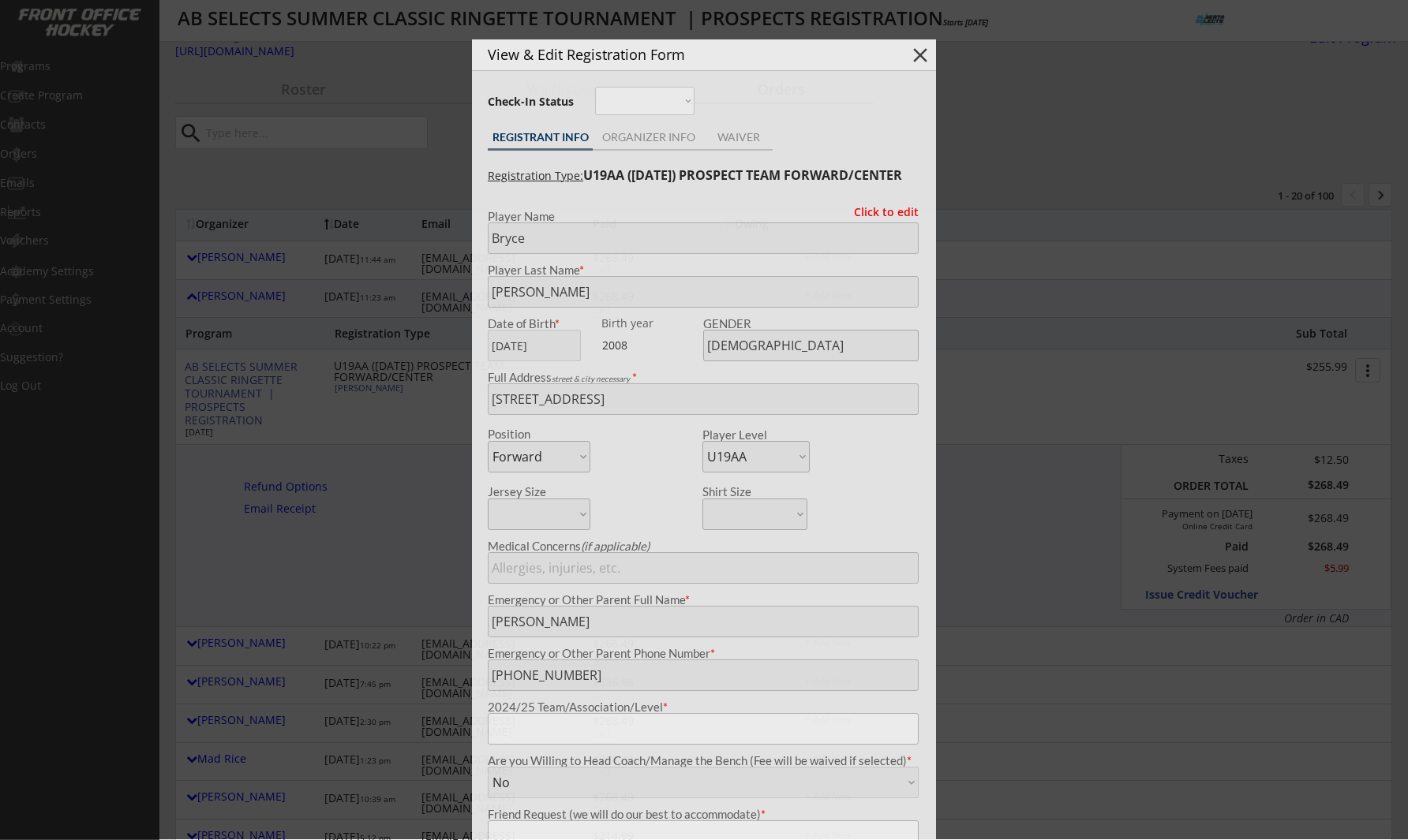
type input "Z2AA"
type input "Chris Lister’s Team"
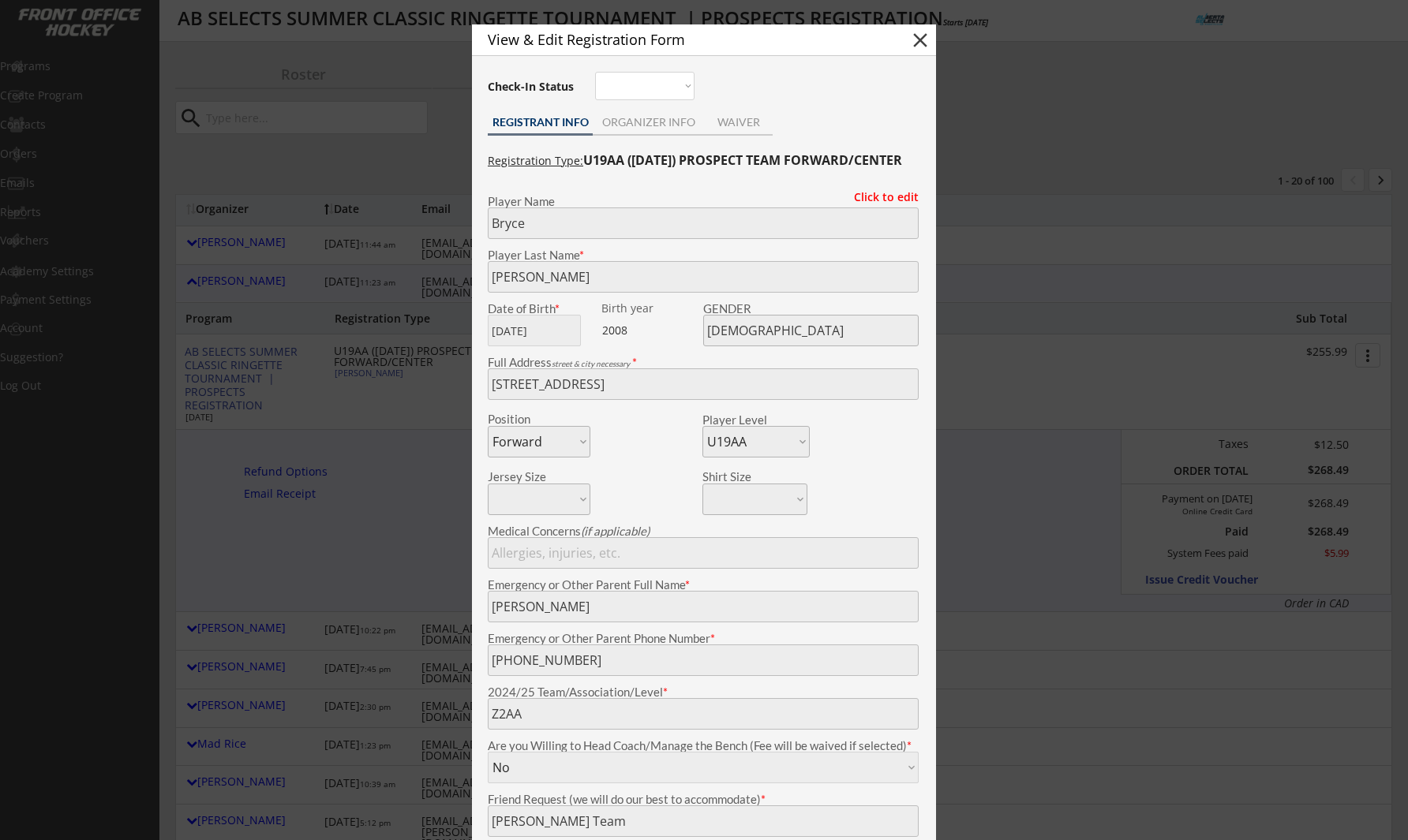
scroll to position [0, 0]
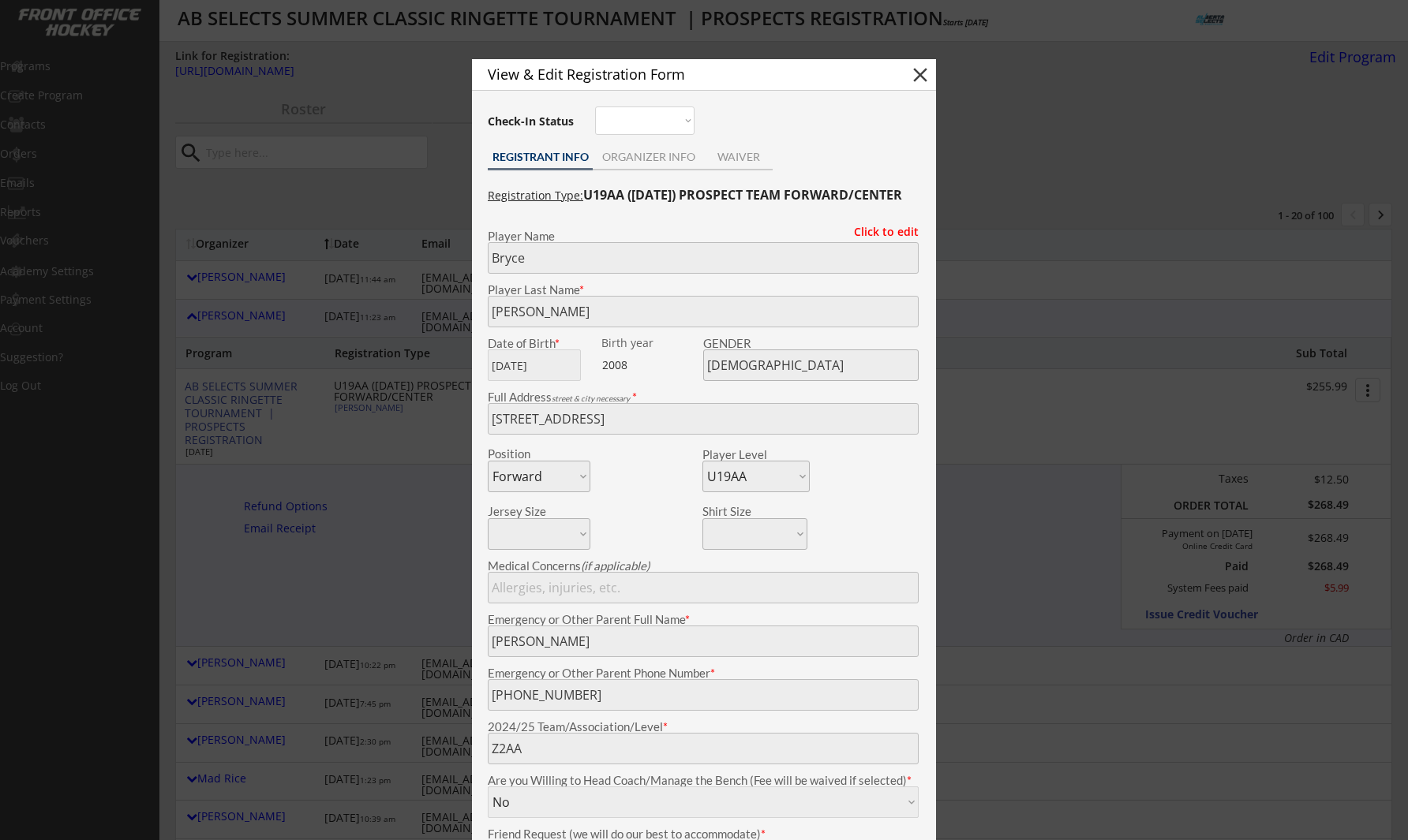
drag, startPoint x: 180, startPoint y: 298, endPoint x: 209, endPoint y: 305, distance: 29.8
click at [180, 299] on div at bounding box center [704, 420] width 1408 height 840
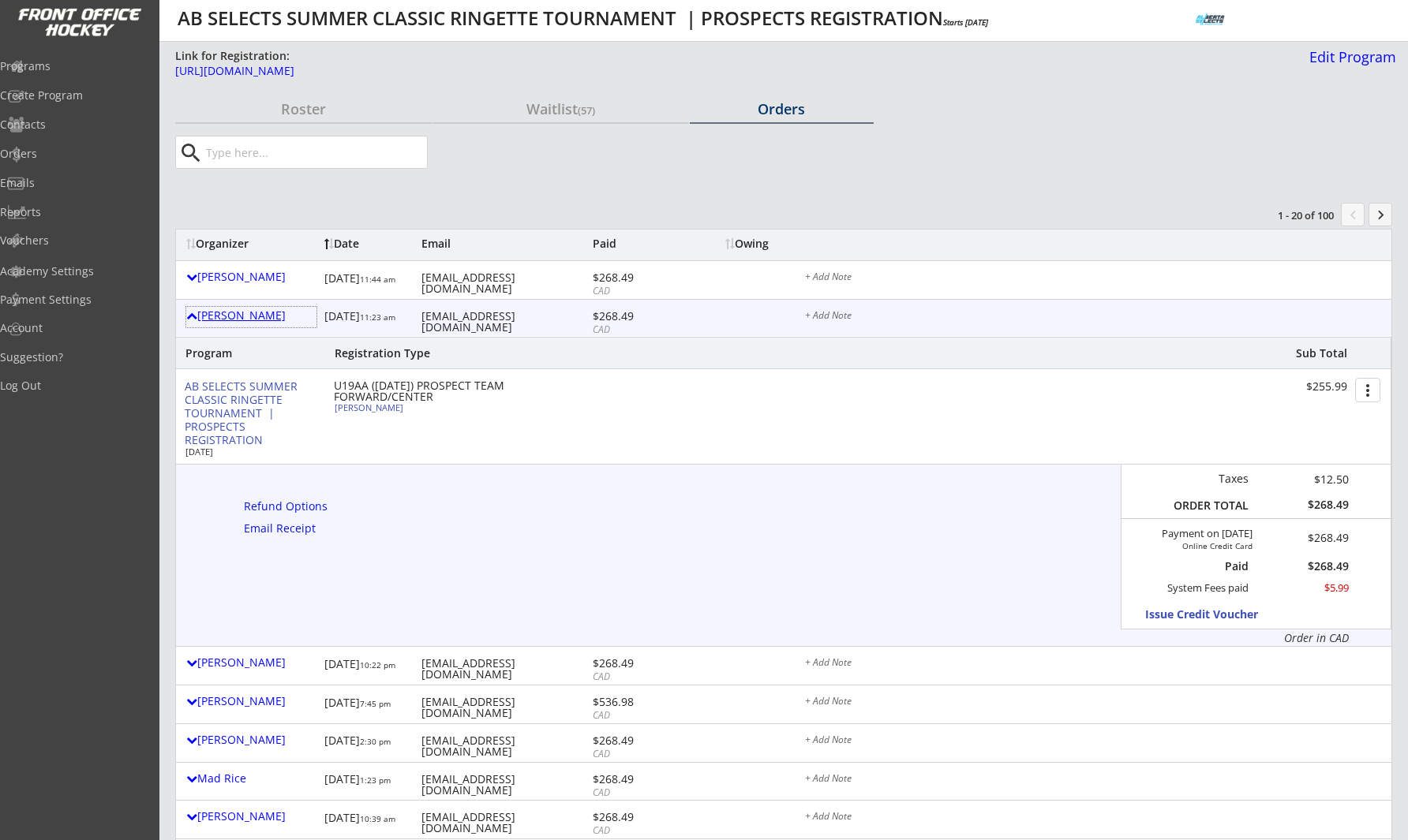
click at [217, 311] on div "[PERSON_NAME]" at bounding box center [251, 316] width 130 height 11
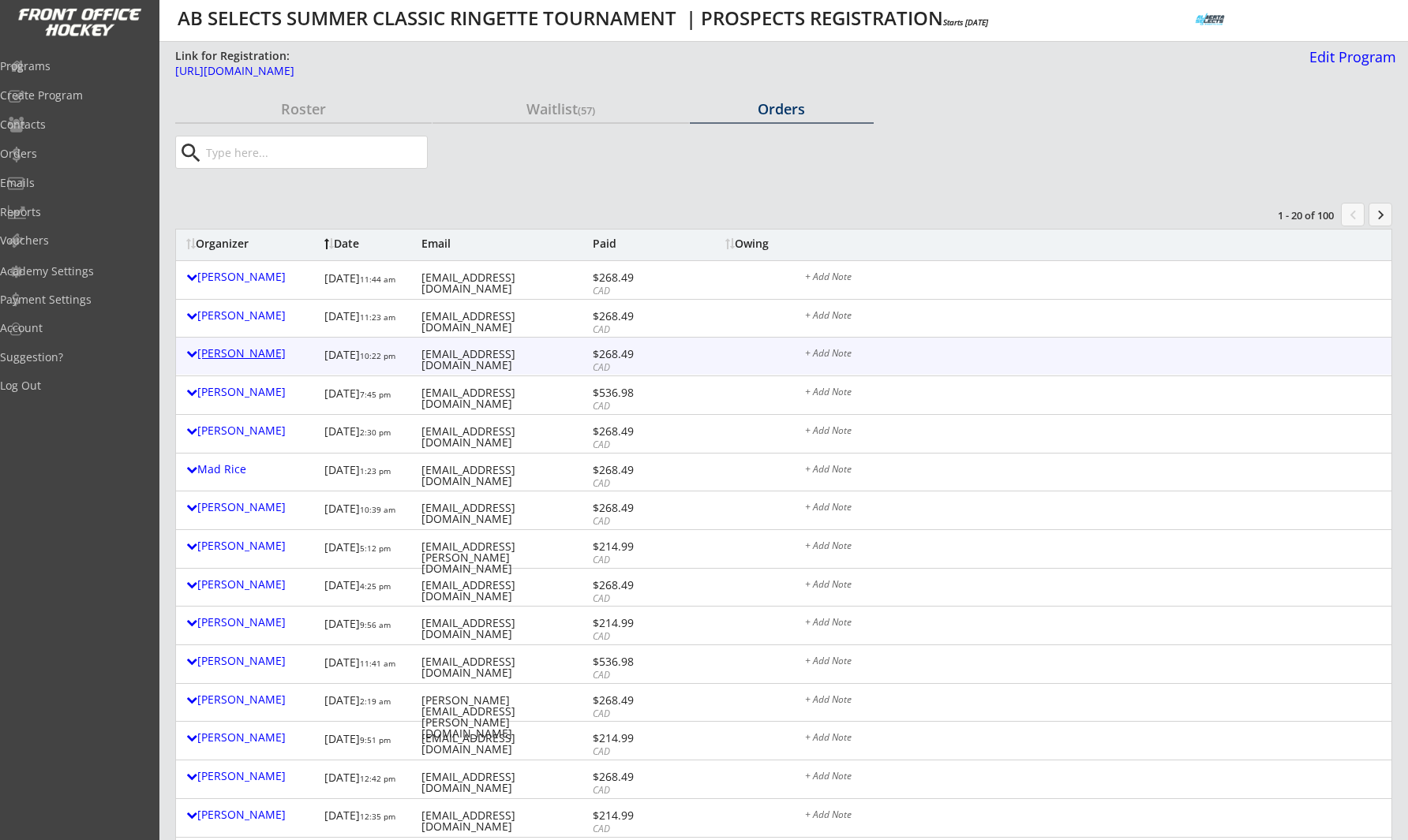
click at [266, 352] on div "[PERSON_NAME]" at bounding box center [251, 354] width 130 height 11
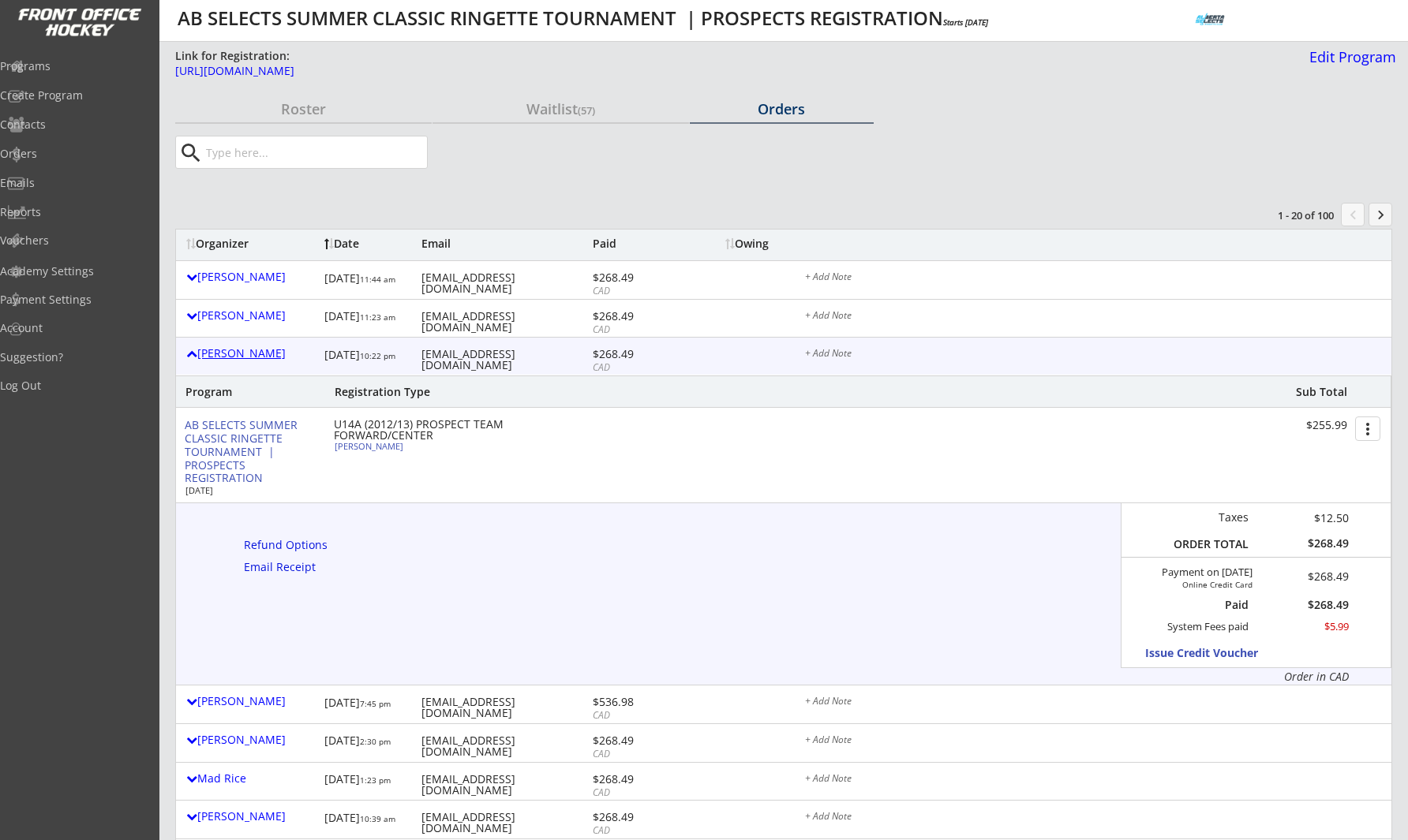
click at [266, 352] on div "[PERSON_NAME]" at bounding box center [251, 354] width 130 height 11
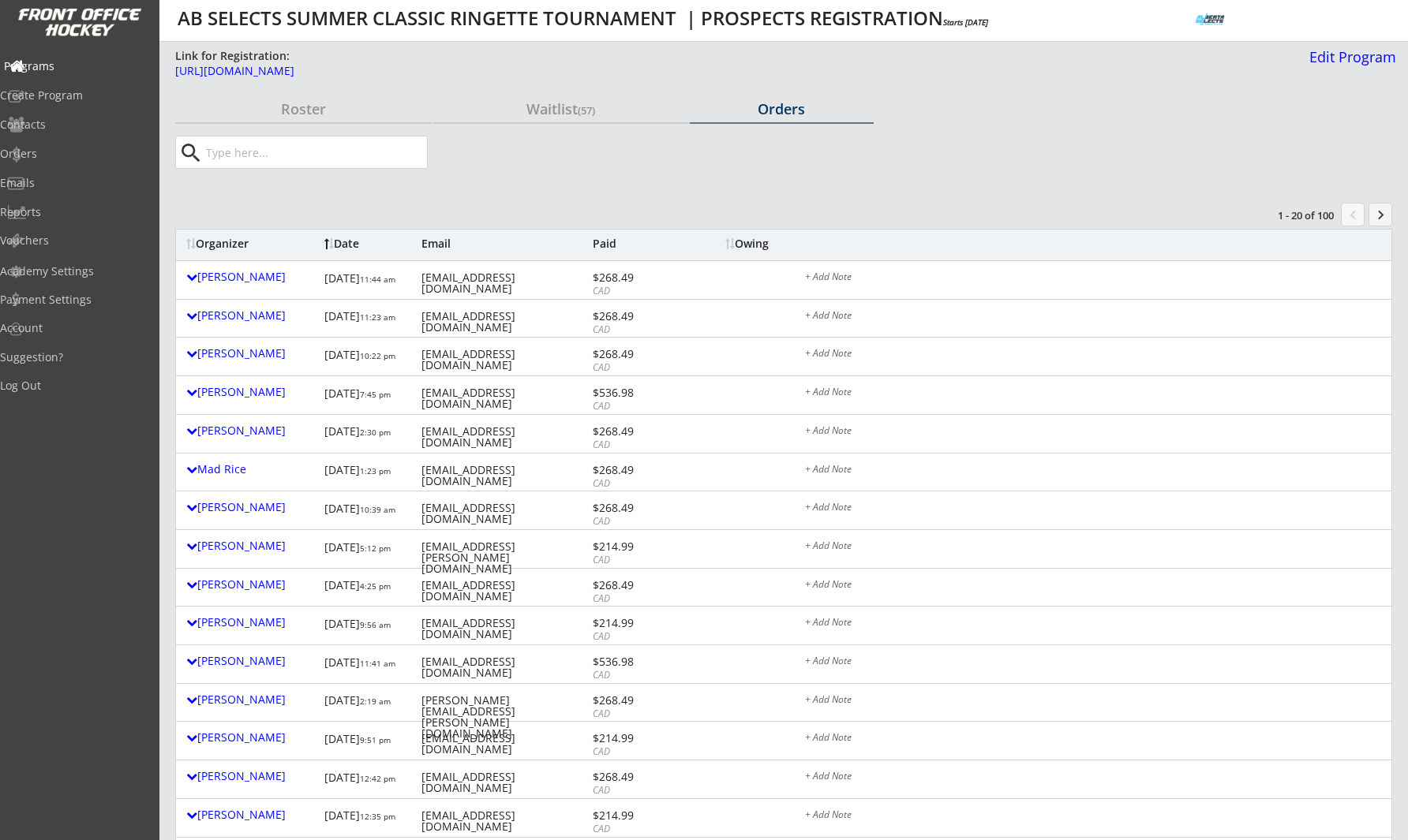
drag, startPoint x: 71, startPoint y: 61, endPoint x: 80, endPoint y: 68, distance: 11.4
click at [71, 61] on div "Programs" at bounding box center [75, 66] width 142 height 11
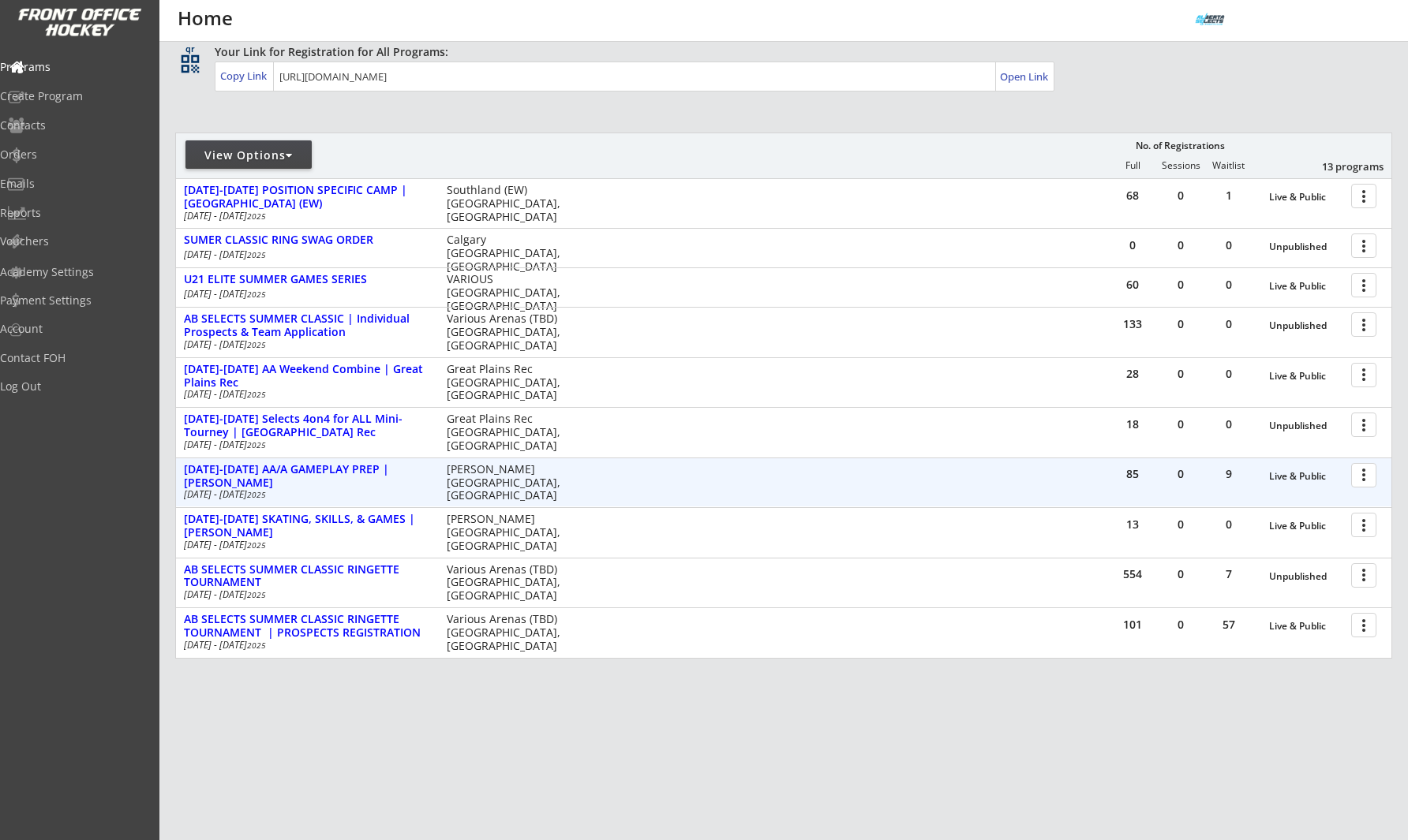
scroll to position [122, 0]
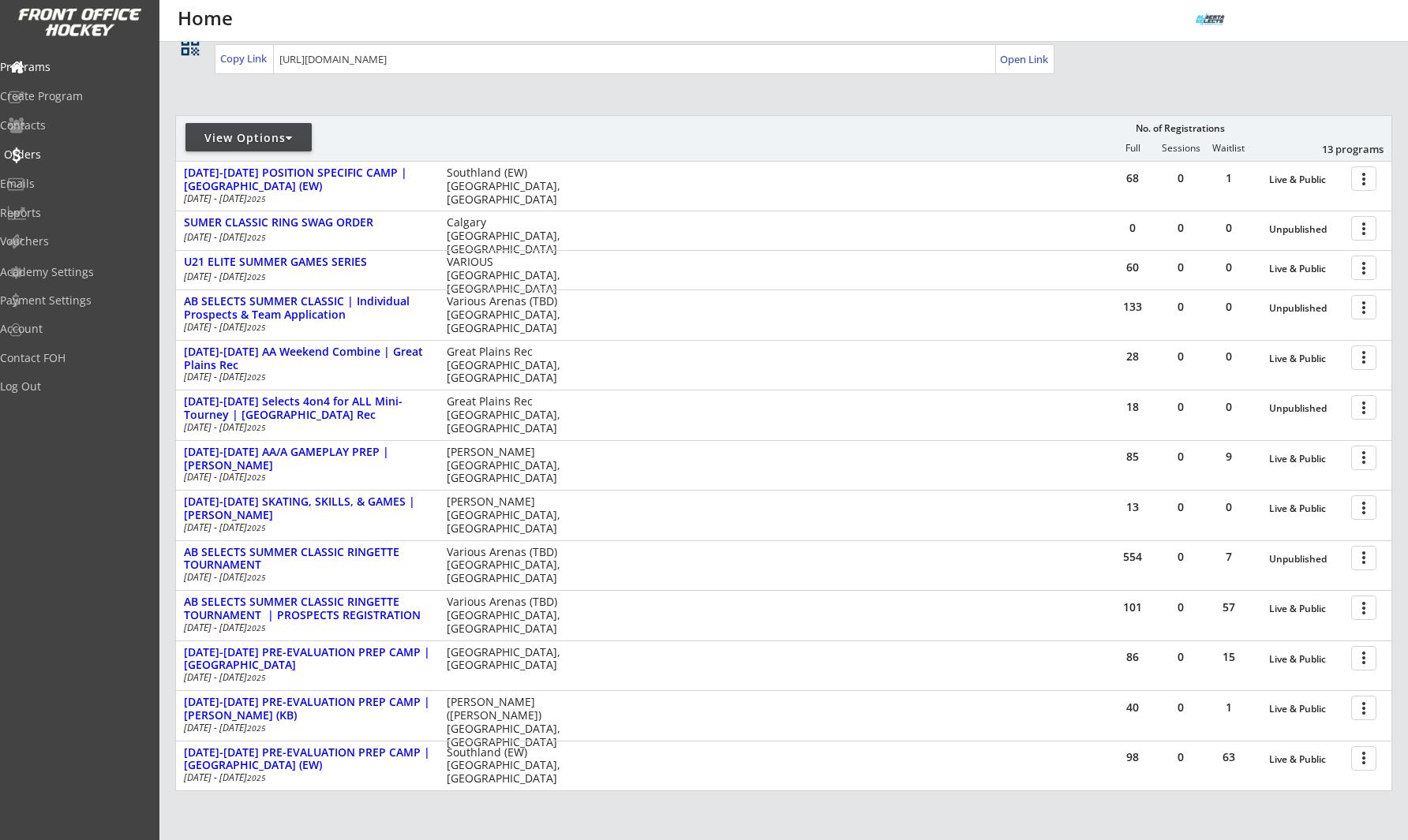
click at [55, 159] on div "Orders" at bounding box center [75, 155] width 142 height 11
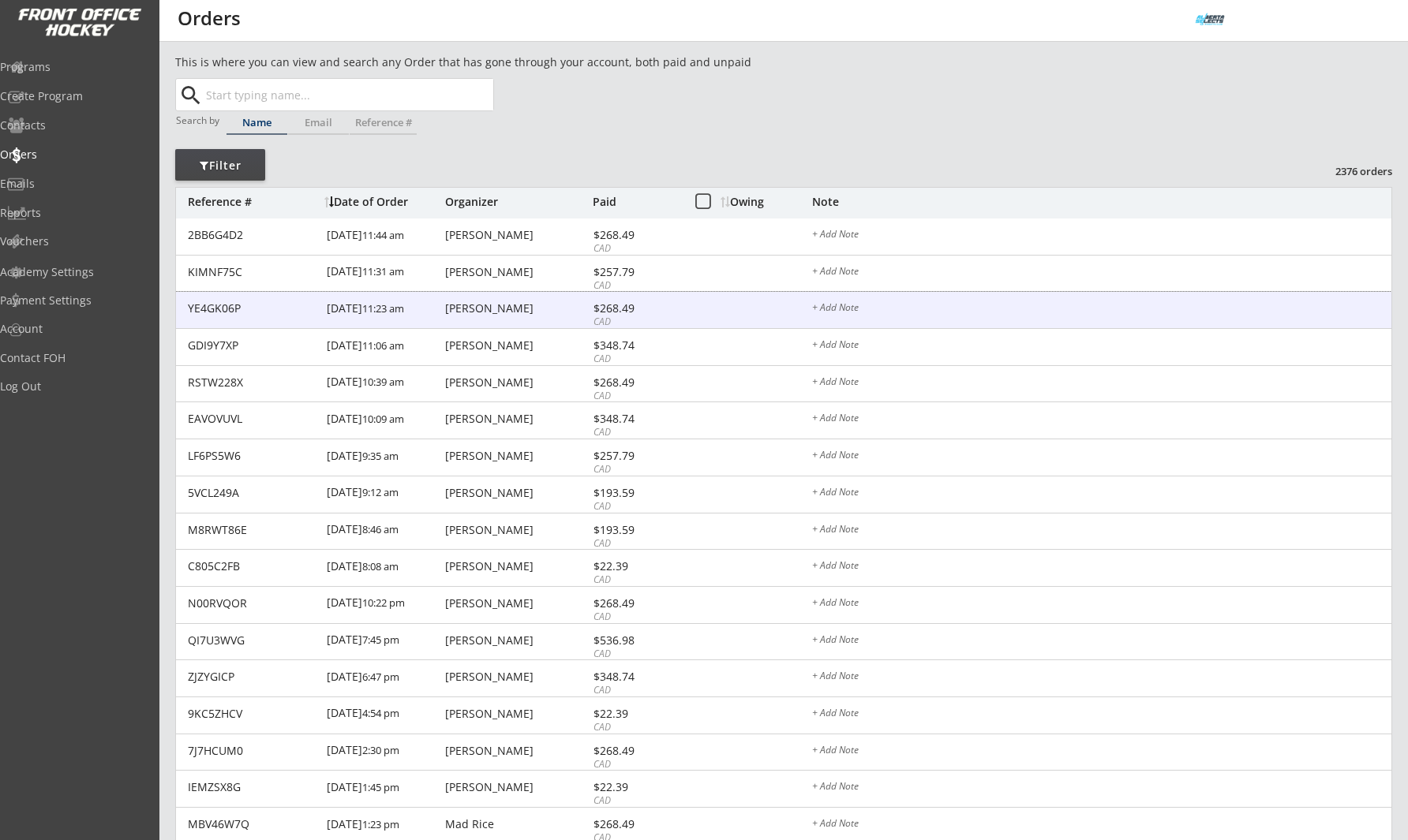
click at [486, 303] on div "[PERSON_NAME]" at bounding box center [517, 309] width 144 height 11
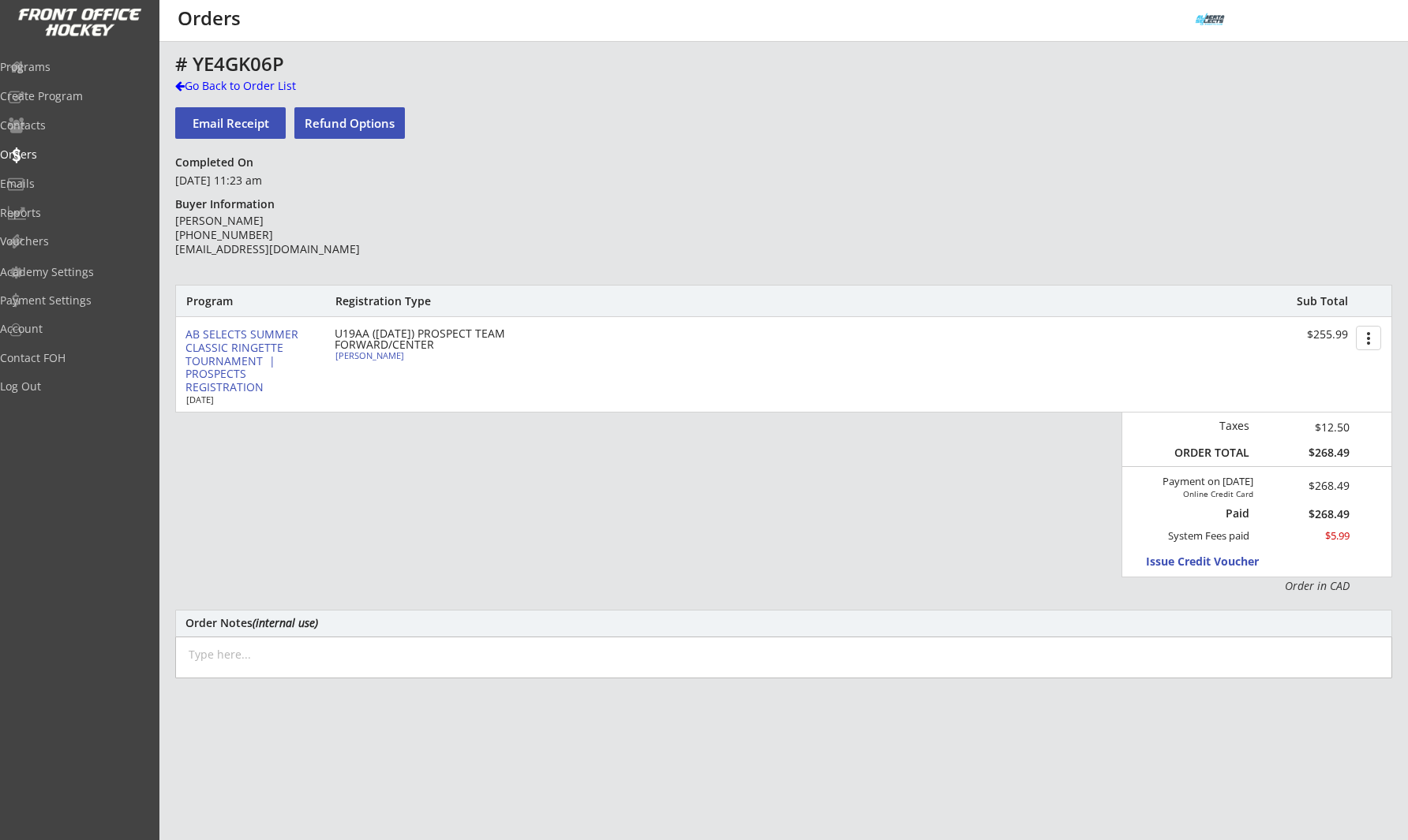
click at [276, 249] on div "[PERSON_NAME] [PHONE_NUMBER] [EMAIL_ADDRESS][DOMAIN_NAME]" at bounding box center [289, 235] width 229 height 43
copy div "[EMAIL_ADDRESS][DOMAIN_NAME]"
click at [222, 88] on div "Go Back to Order List" at bounding box center [256, 86] width 162 height 16
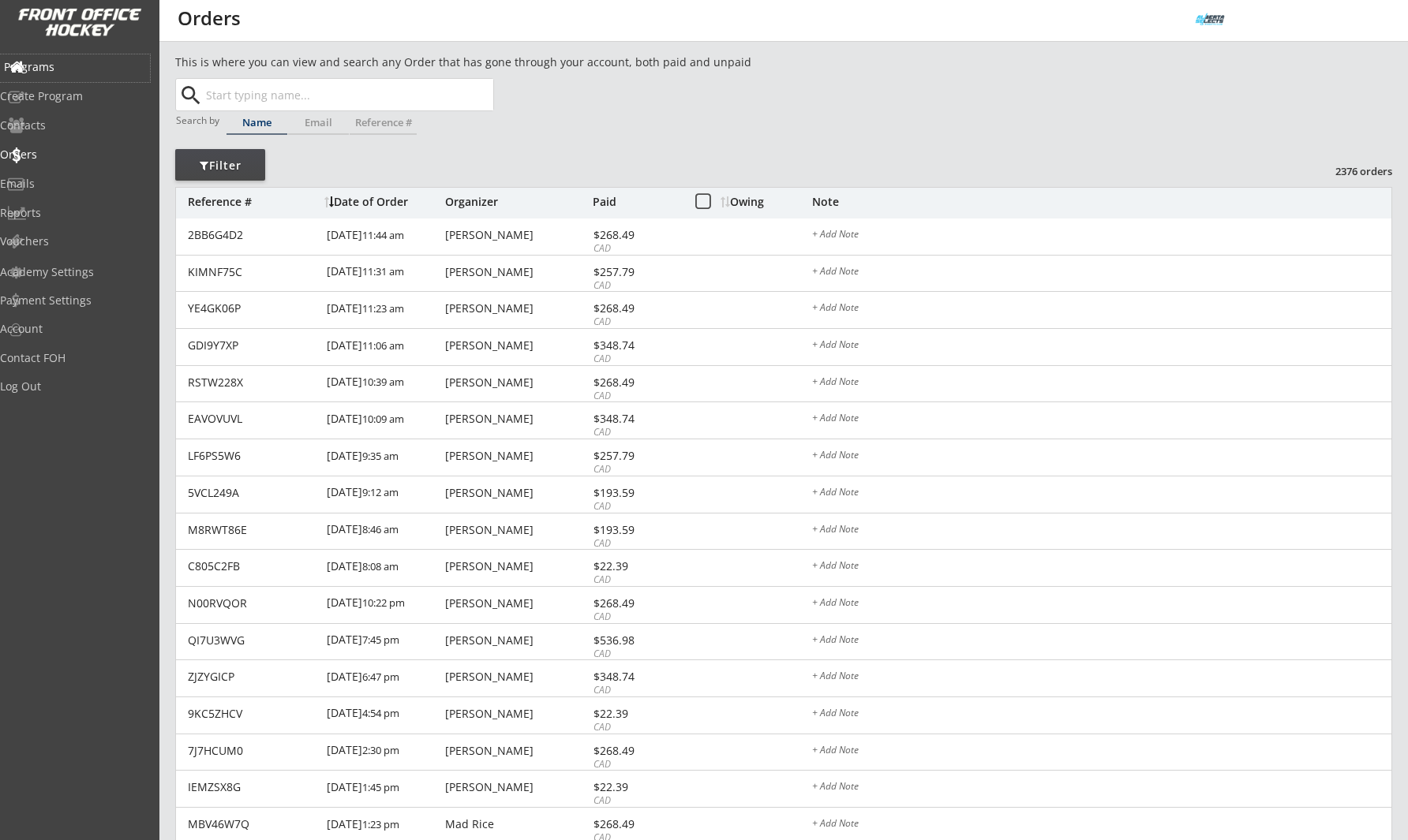
click at [58, 54] on div "Programs" at bounding box center [75, 68] width 150 height 28
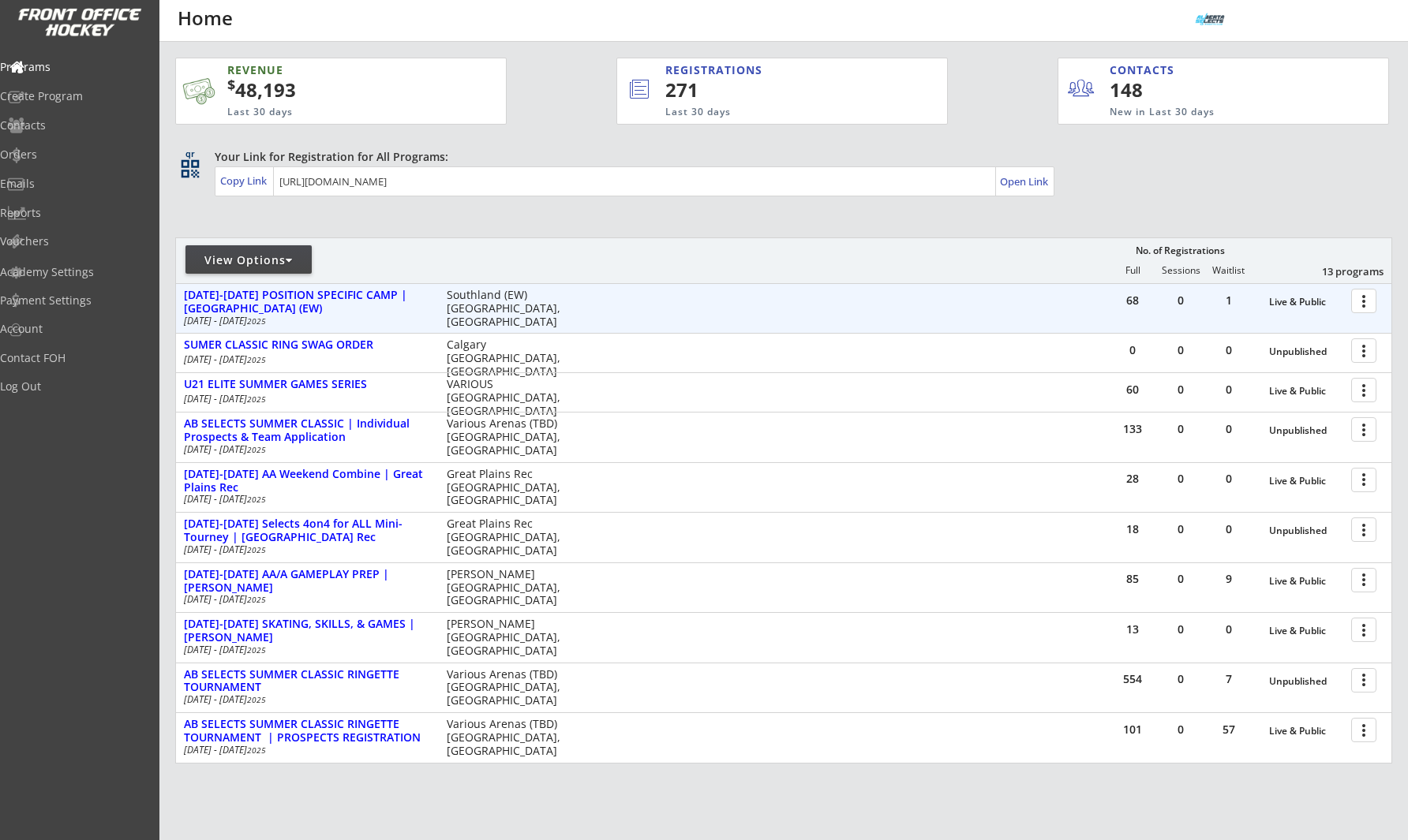
scroll to position [48, 0]
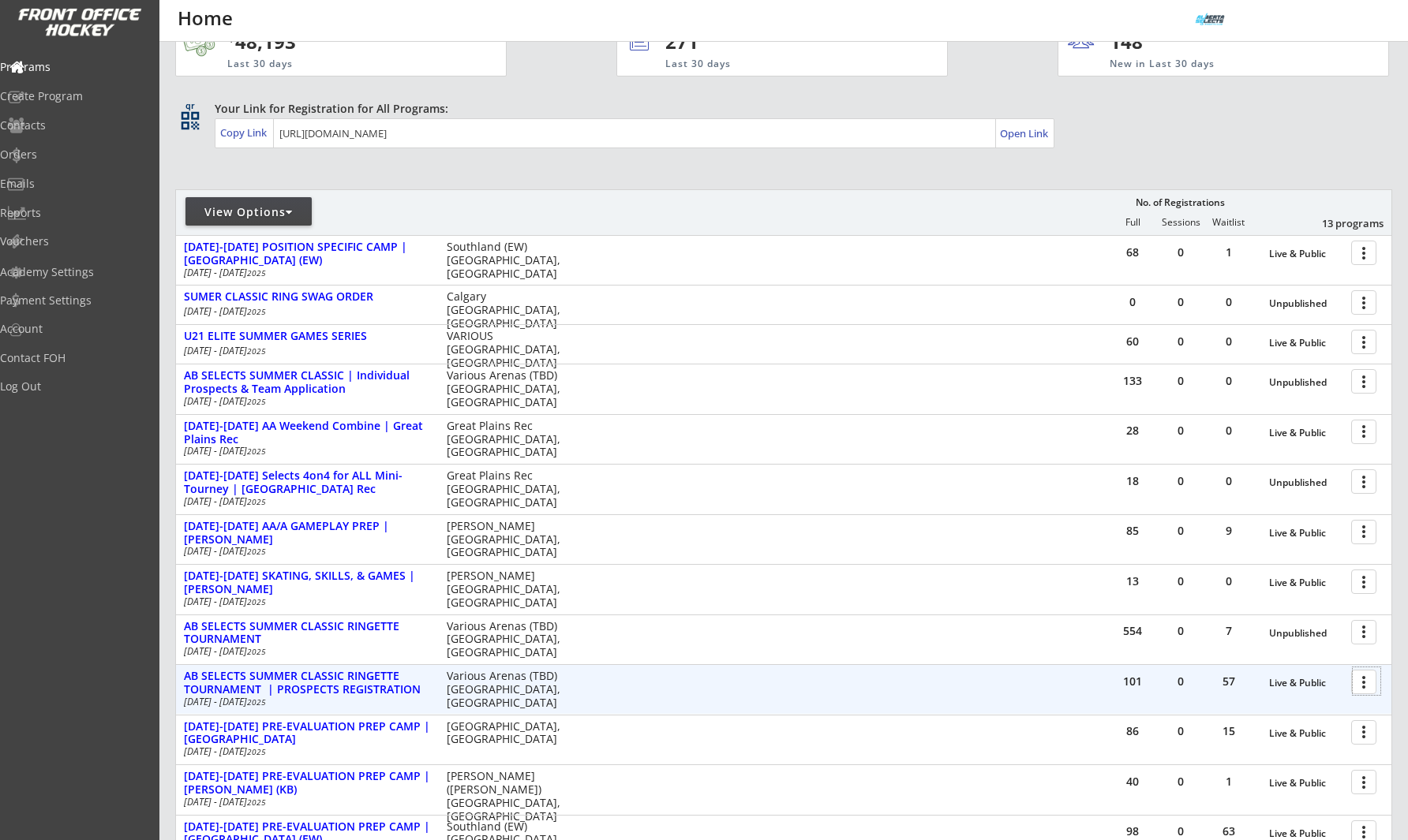
click at [1355, 684] on div at bounding box center [1367, 682] width 28 height 28
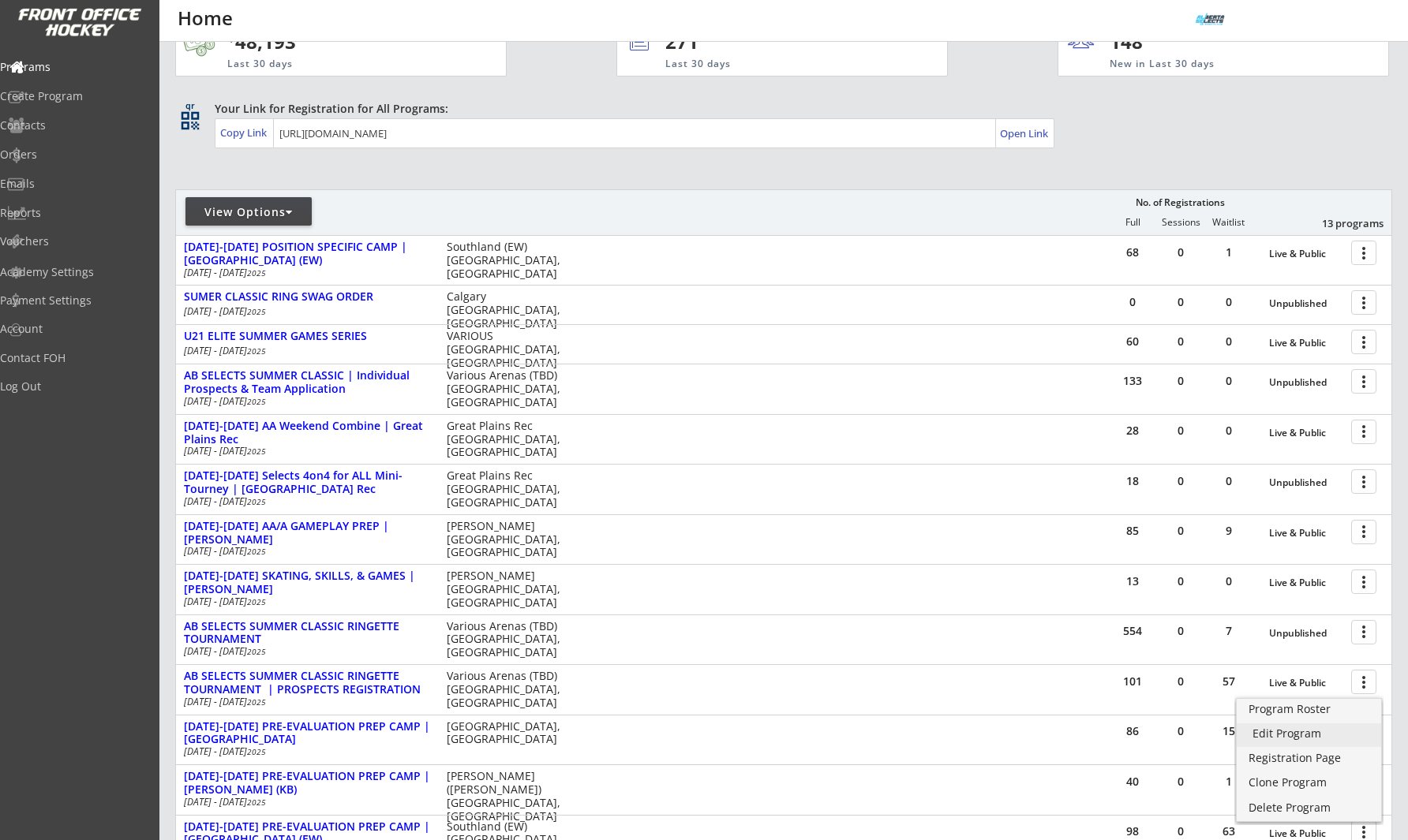
click at [1293, 731] on div "Edit Program" at bounding box center [1308, 734] width 112 height 11
